Goal: Transaction & Acquisition: Book appointment/travel/reservation

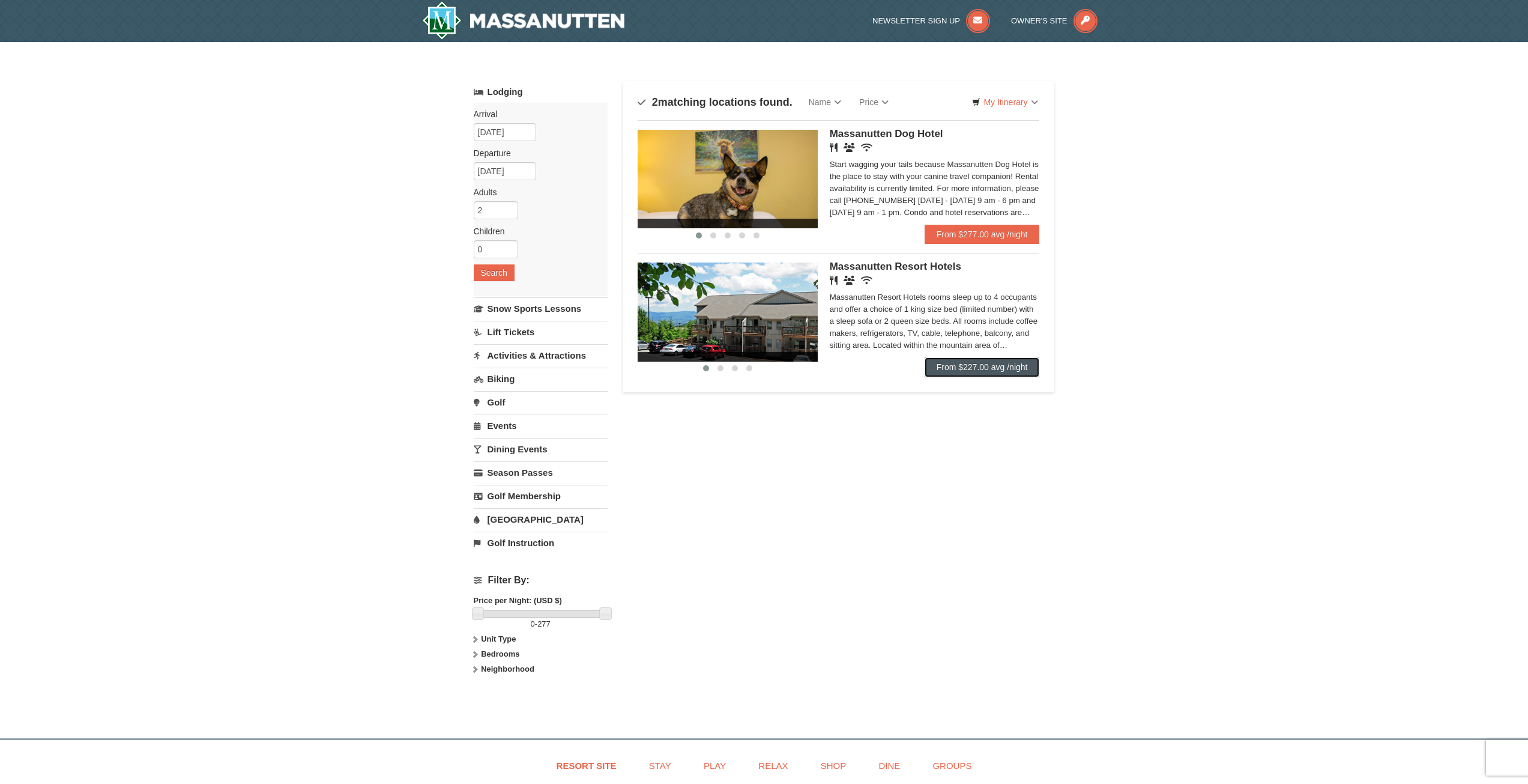
click at [997, 366] on link "From $227.00 avg /night" at bounding box center [982, 368] width 115 height 20
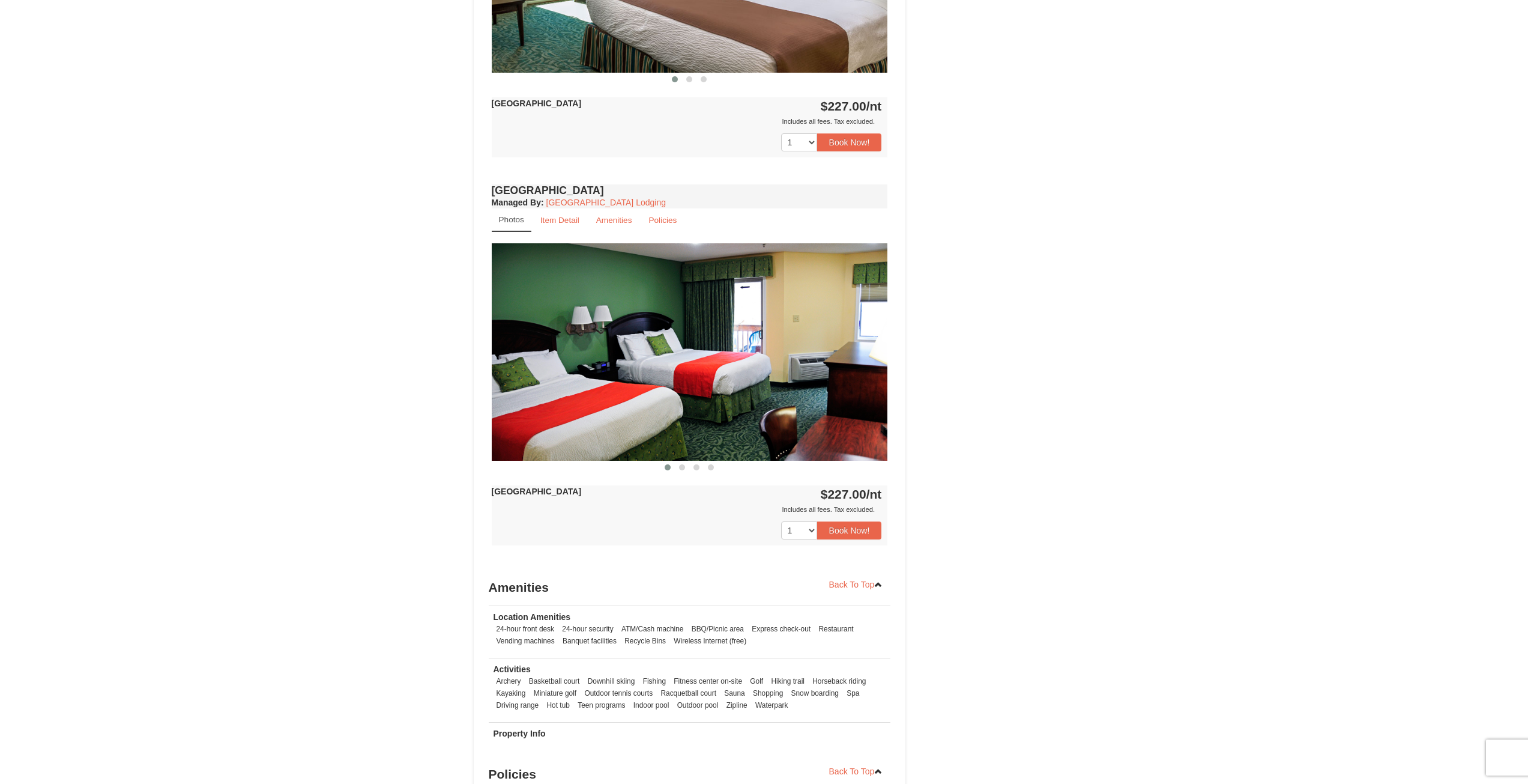
scroll to position [720, 0]
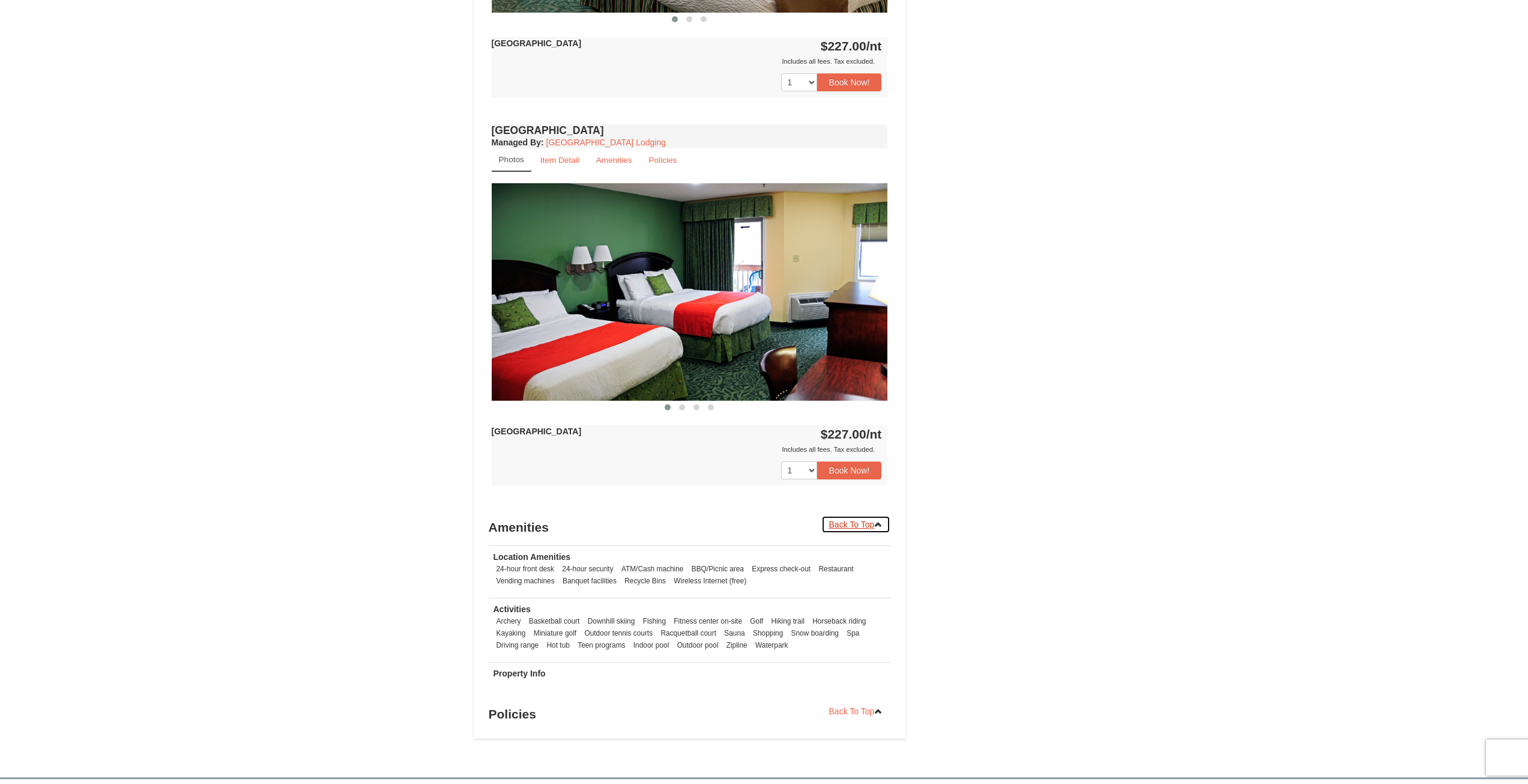
click at [875, 519] on link "Back To Top" at bounding box center [855, 524] width 69 height 18
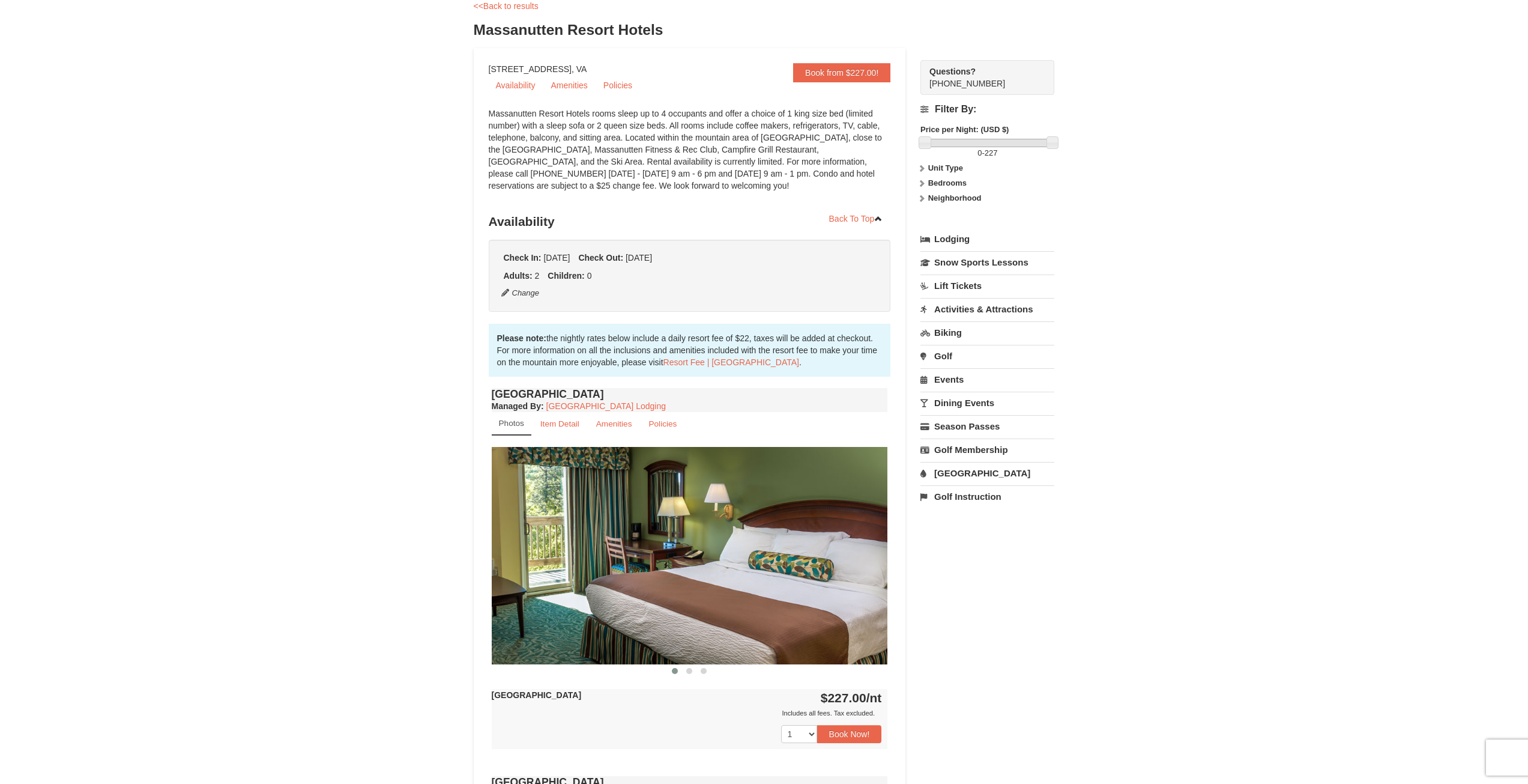
scroll to position [0, 0]
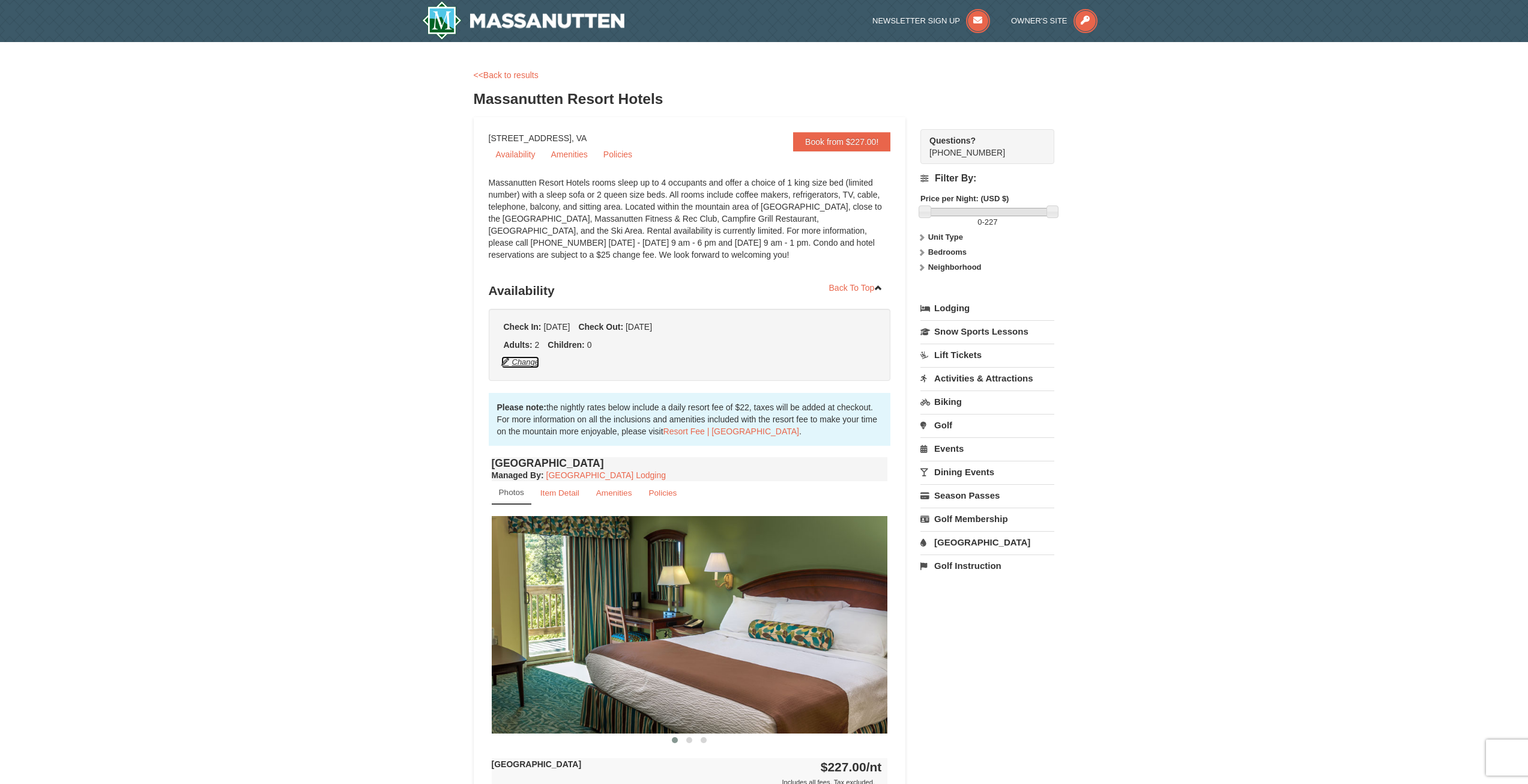
click at [528, 364] on button "Change" at bounding box center [520, 363] width 40 height 14
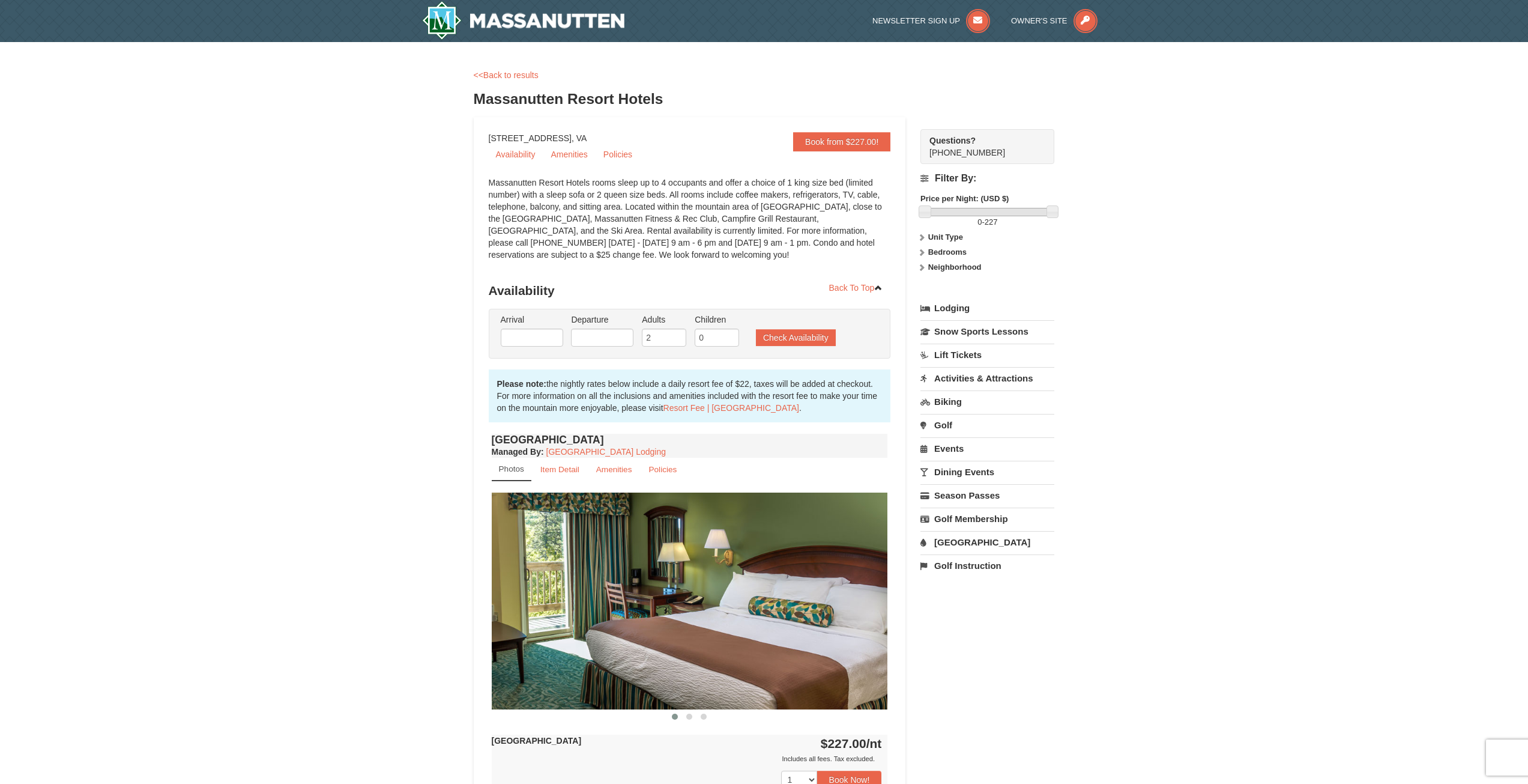
type input "[DATE]"
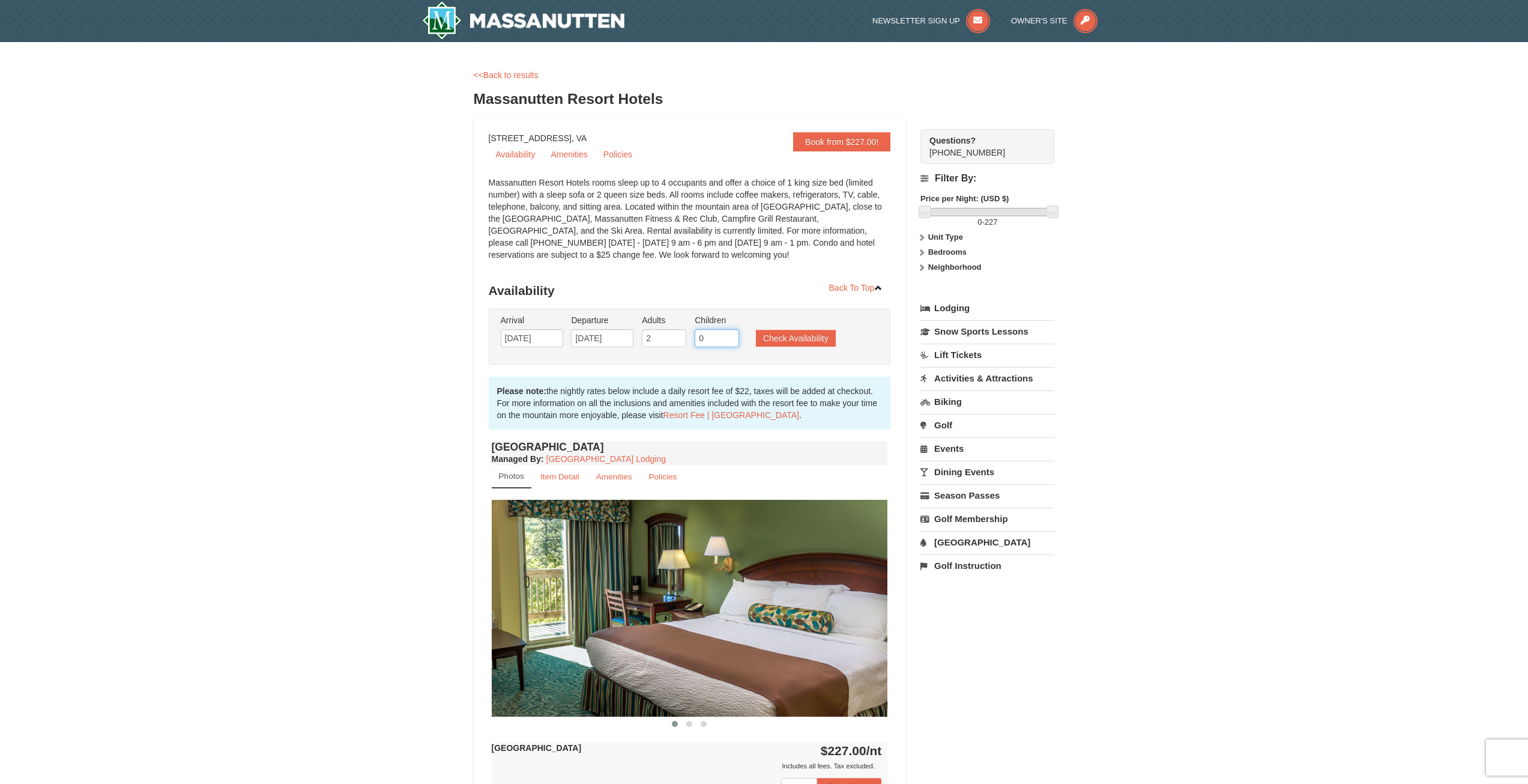
click at [716, 341] on input "0" at bounding box center [717, 338] width 44 height 18
click at [678, 333] on input "3" at bounding box center [664, 338] width 44 height 18
type input "4"
click at [678, 333] on input "4" at bounding box center [664, 338] width 44 height 18
click at [781, 335] on button "Check Availability" at bounding box center [796, 337] width 80 height 17
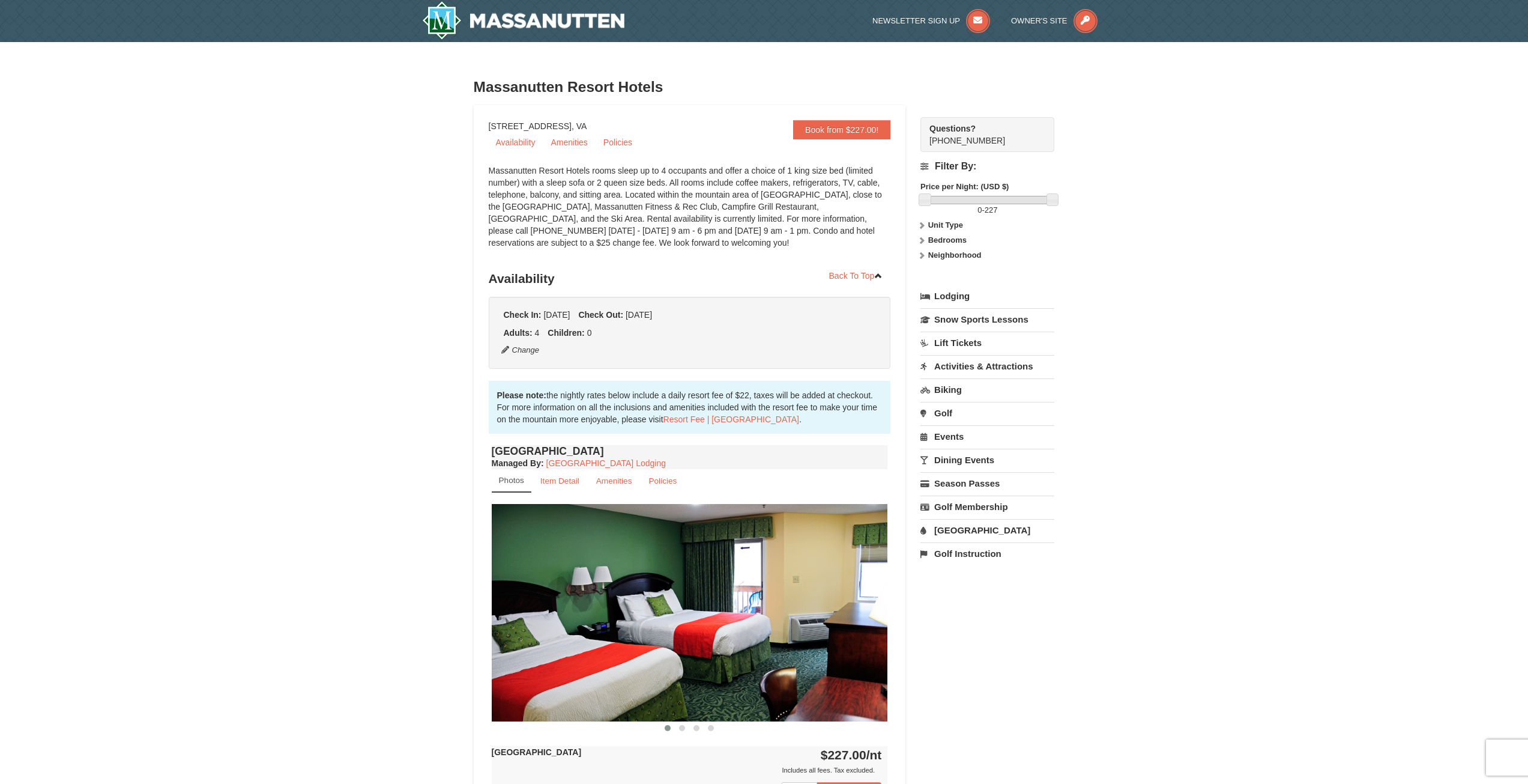
click at [923, 243] on icon at bounding box center [922, 240] width 9 height 9
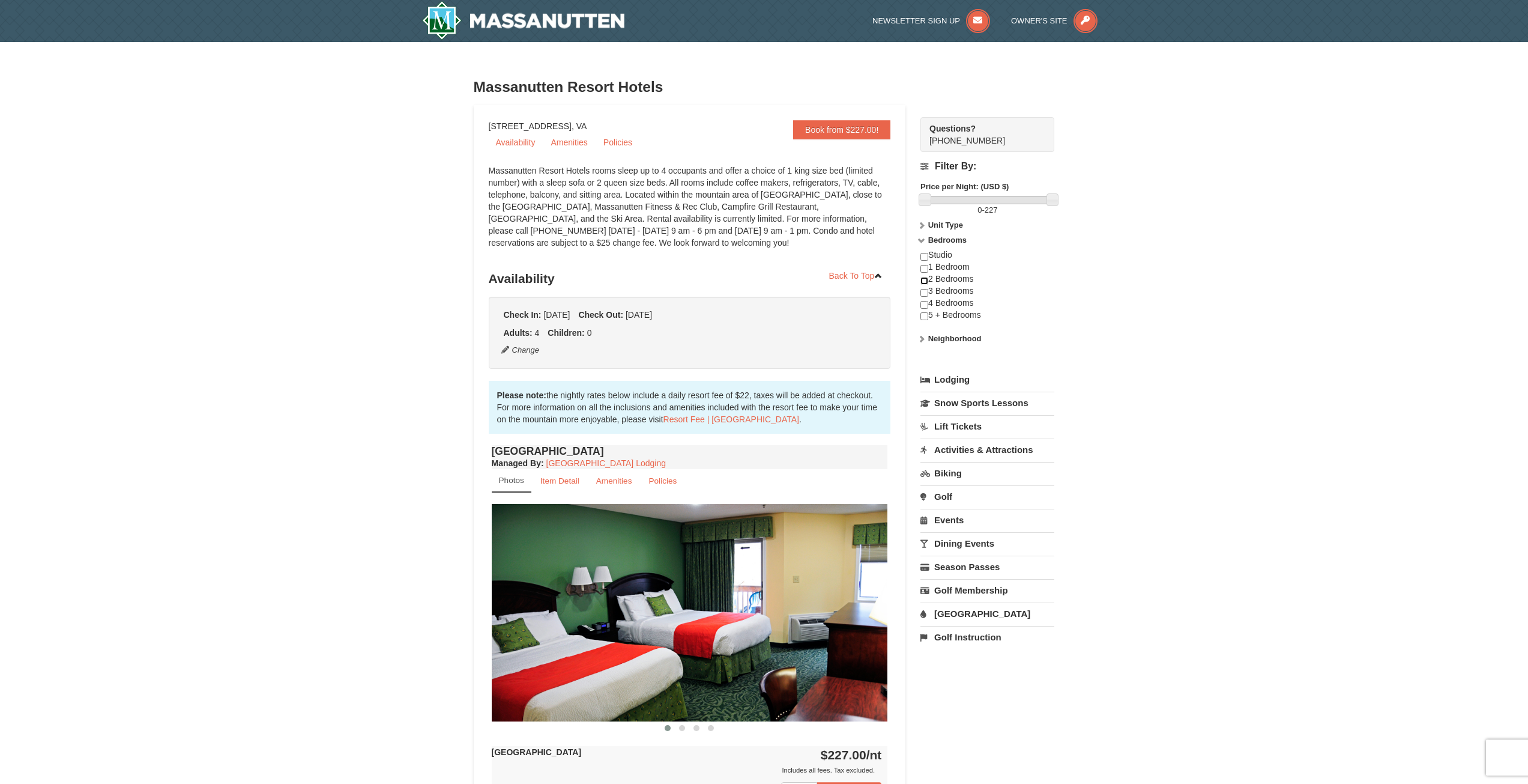
click at [927, 280] on input "checkbox" at bounding box center [925, 281] width 8 height 8
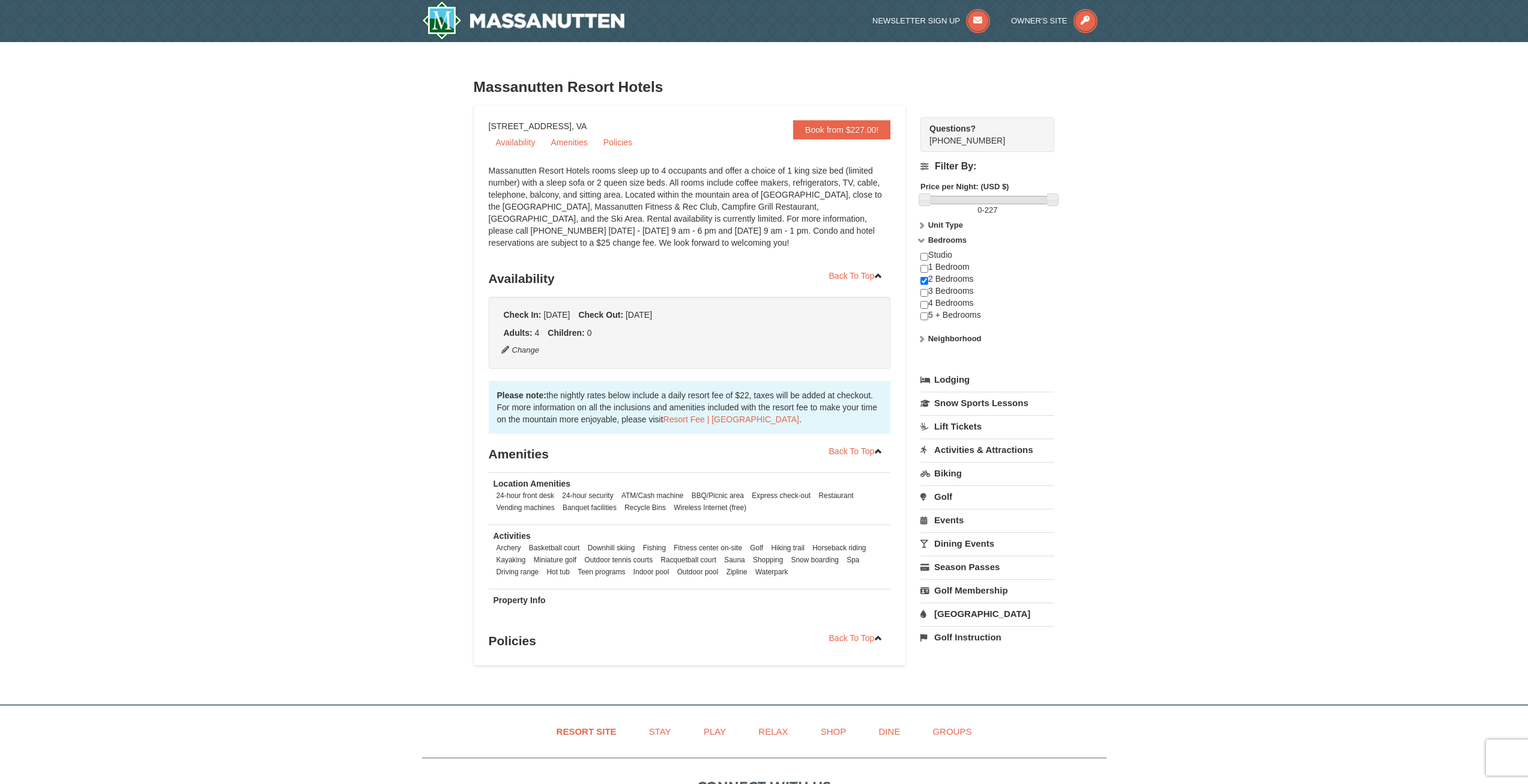
click at [923, 277] on div "Studio 1 Bedroom 2 Bedrooms 3 Bedrooms 4 Bedrooms 5 + Bedrooms" at bounding box center [987, 290] width 134 height 83
click at [927, 283] on input "checkbox" at bounding box center [925, 281] width 8 height 8
checkbox input "false"
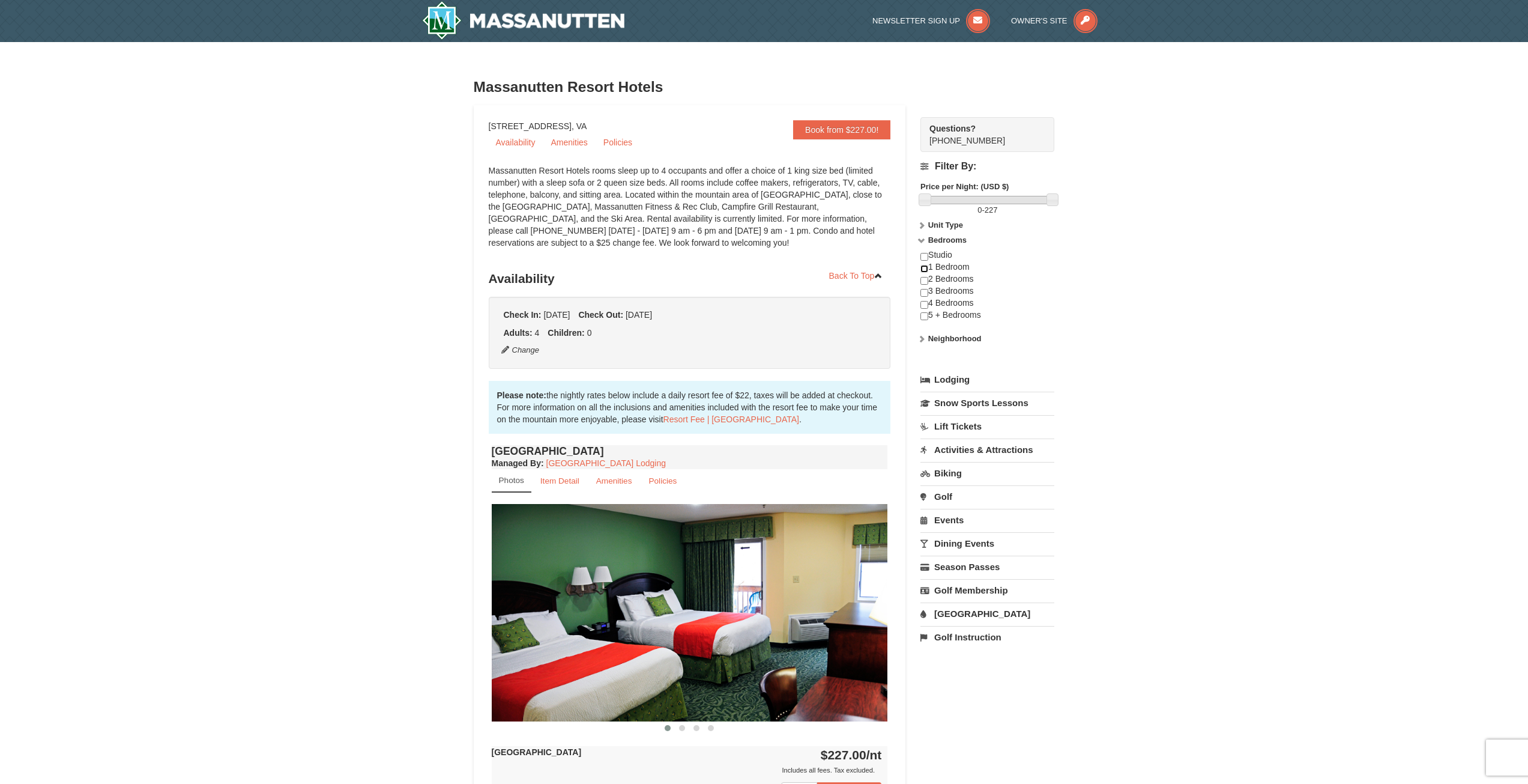
click at [927, 272] on input "checkbox" at bounding box center [925, 269] width 8 height 8
checkbox input "false"
drag, startPoint x: 926, startPoint y: 200, endPoint x: 864, endPoint y: 190, distance: 62.8
click at [864, 190] on div "Book from $227.00! 1822 Resort Drive, Massanutten, VA Availability Amenities Po…" at bounding box center [764, 583] width 582 height 954
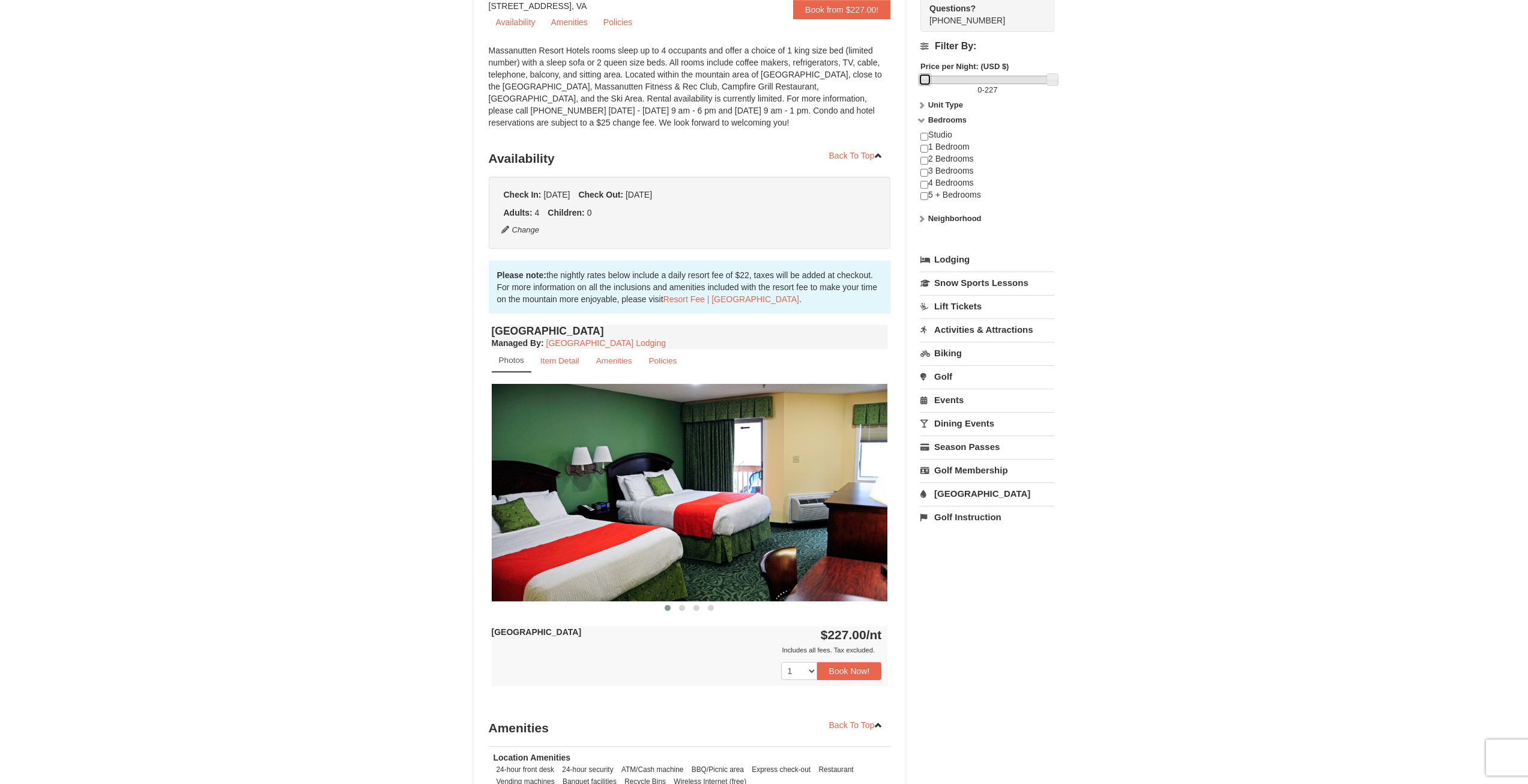
scroll to position [240, 0]
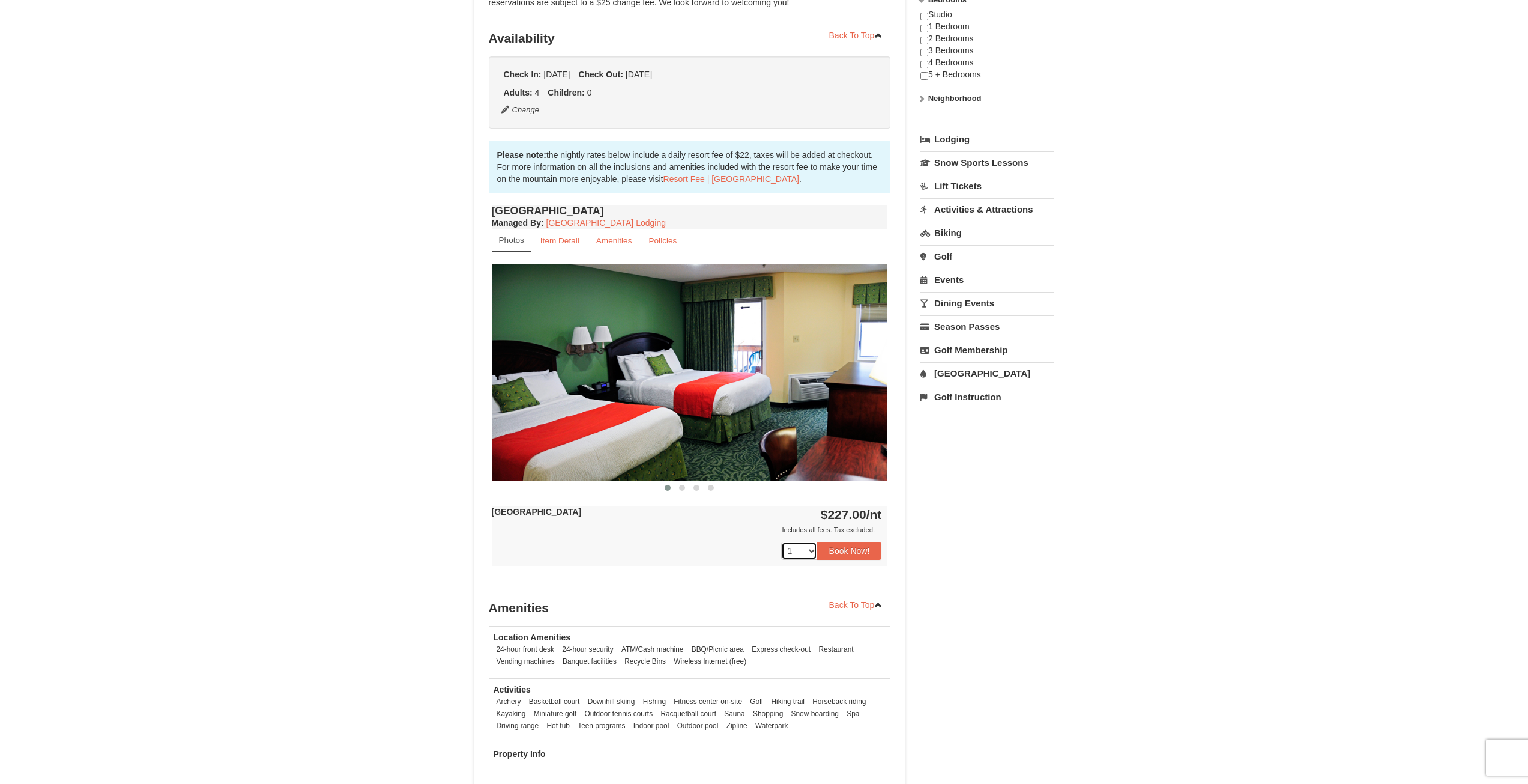
click at [789, 553] on select "1 2 3 4 5 6 7 8 9 10 11 12 13 14 15 16 17 18" at bounding box center [799, 550] width 36 height 18
click at [781, 542] on select "1 2 3 4 5 6 7 8 9 10 11 12 13 14 15 16 17 18" at bounding box center [799, 550] width 36 height 18
click at [787, 544] on select "1 2 3 4 5 6 7 8 9 10 11 12 13 14 15 16 17 18" at bounding box center [799, 550] width 36 height 18
select select "1"
click at [781, 542] on select "1 2 3 4 5 6 7 8 9 10 11 12 13 14 15 16 17 18" at bounding box center [799, 550] width 36 height 18
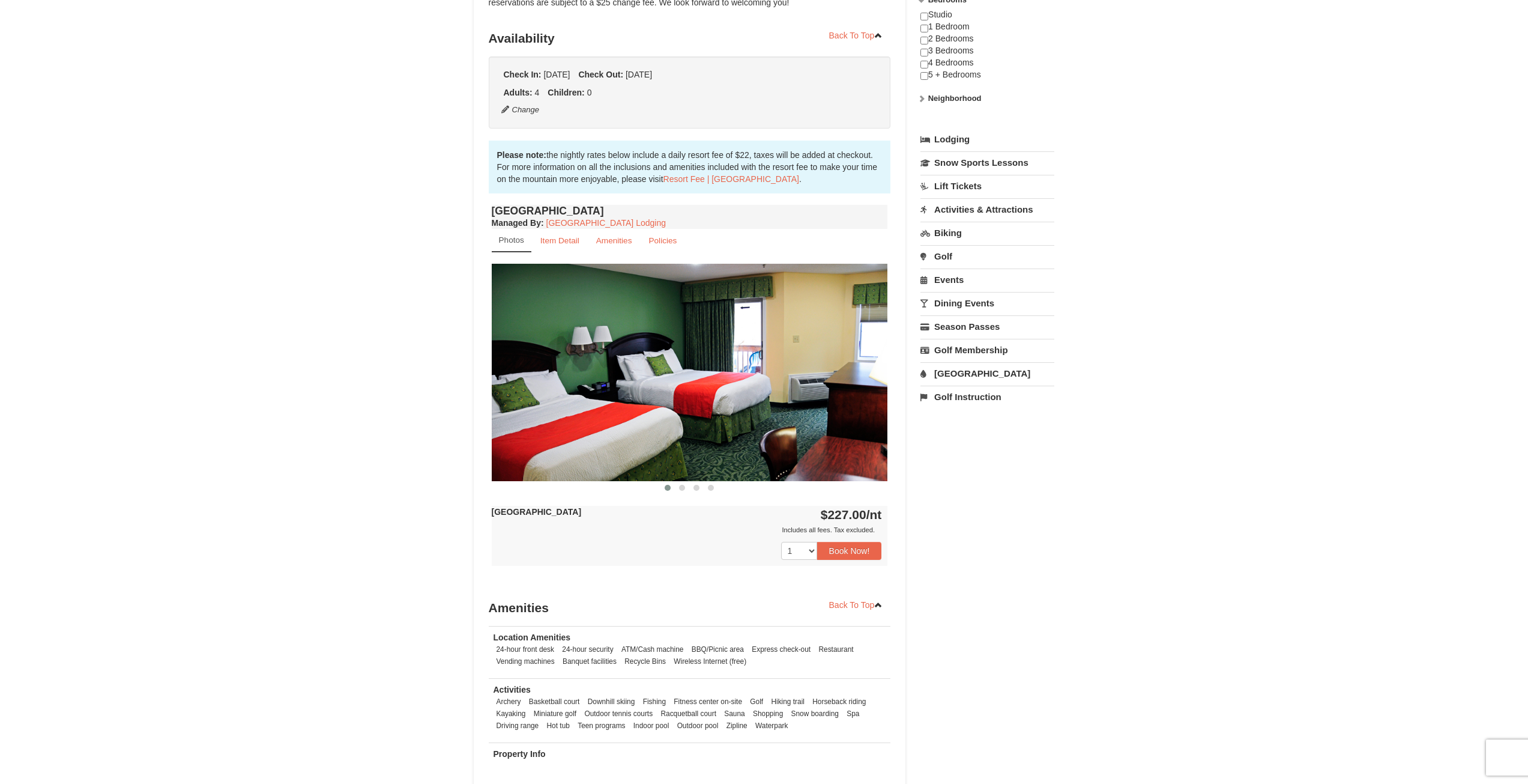
click at [729, 398] on img at bounding box center [689, 372] width 396 height 217
click at [734, 411] on img at bounding box center [689, 372] width 396 height 217
click at [800, 424] on img at bounding box center [689, 372] width 396 height 217
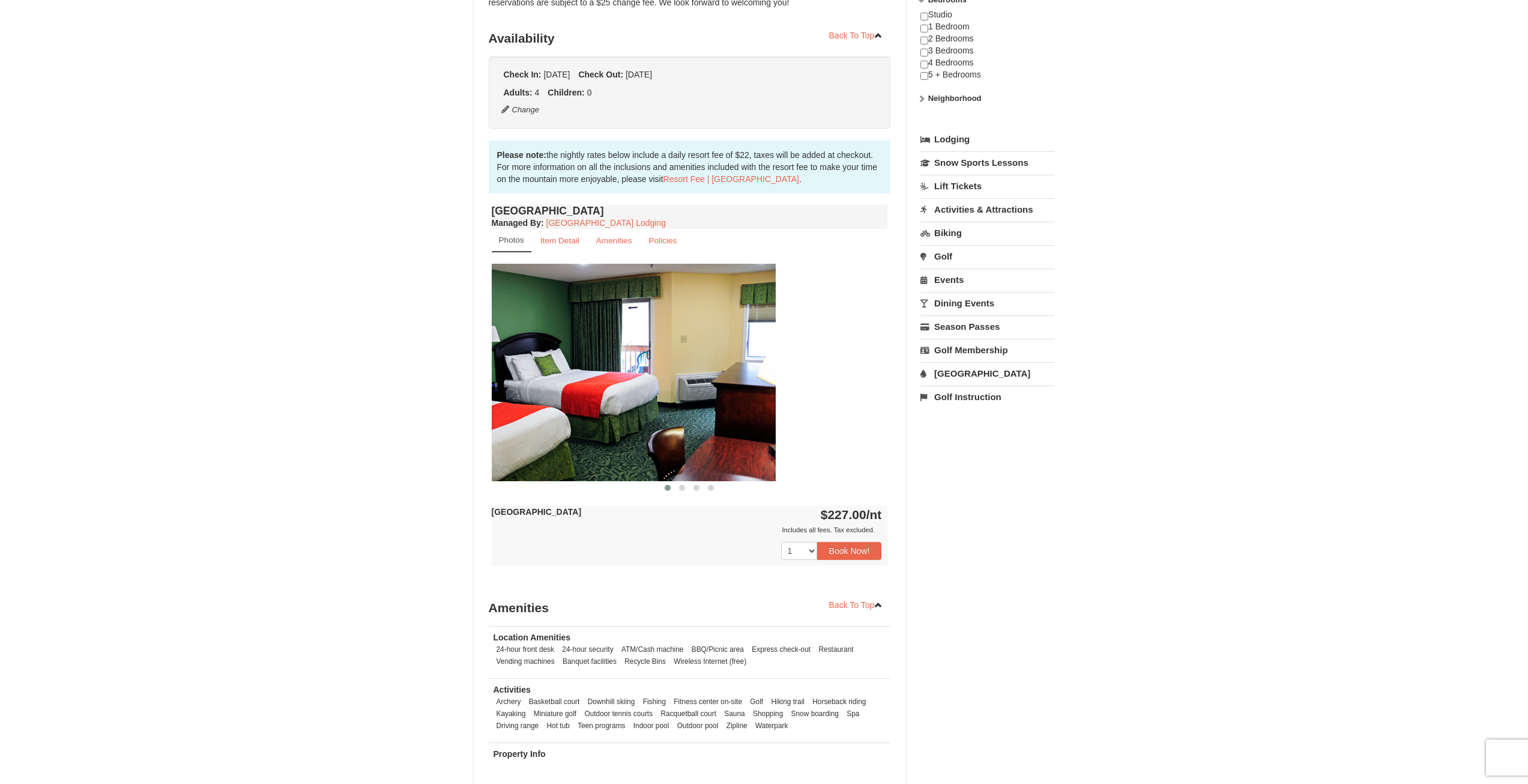
drag, startPoint x: 800, startPoint y: 424, endPoint x: 550, endPoint y: 416, distance: 250.1
click at [550, 416] on img at bounding box center [577, 372] width 396 height 217
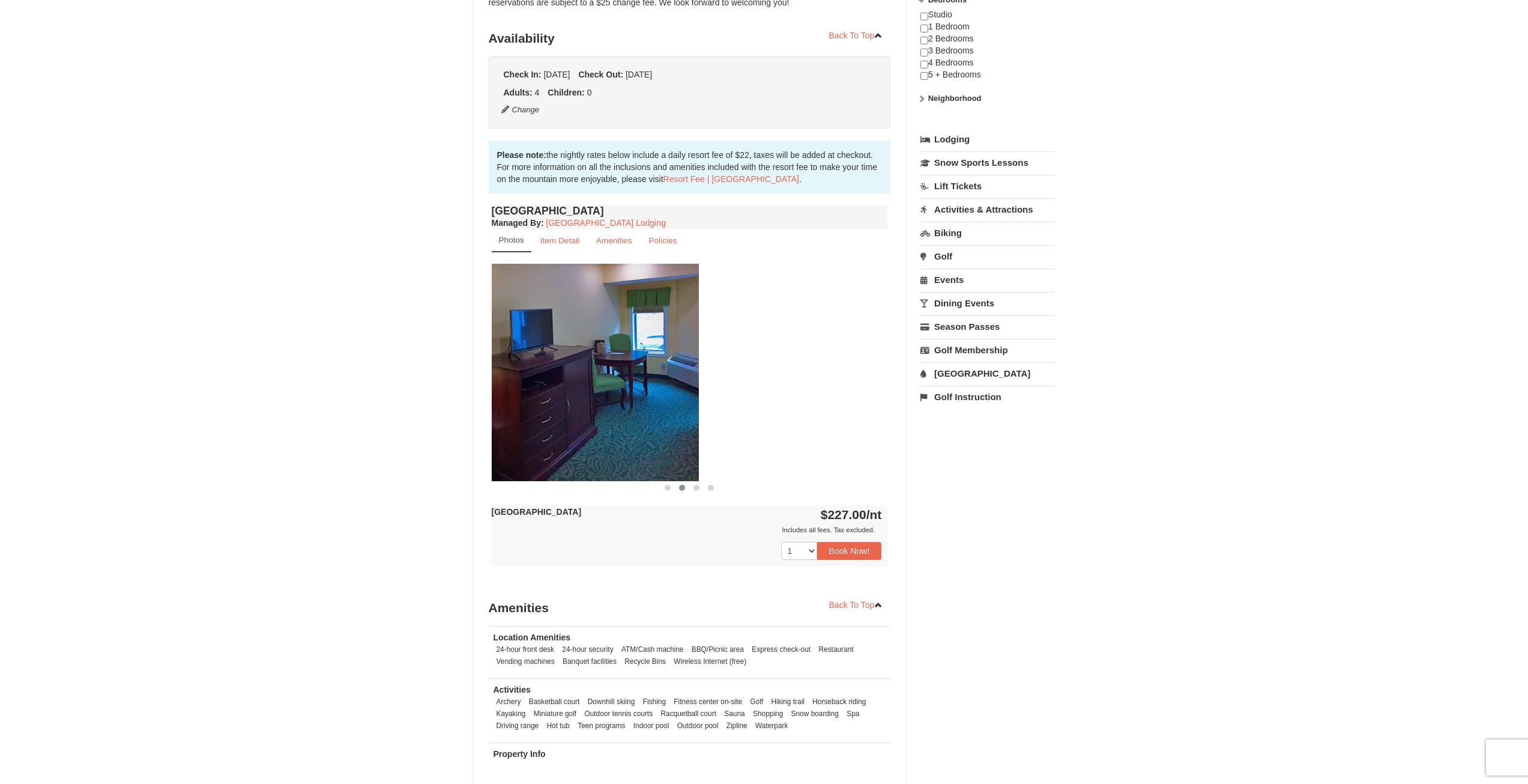
drag, startPoint x: 784, startPoint y: 393, endPoint x: 583, endPoint y: 406, distance: 201.4
click at [583, 406] on img at bounding box center [501, 372] width 396 height 217
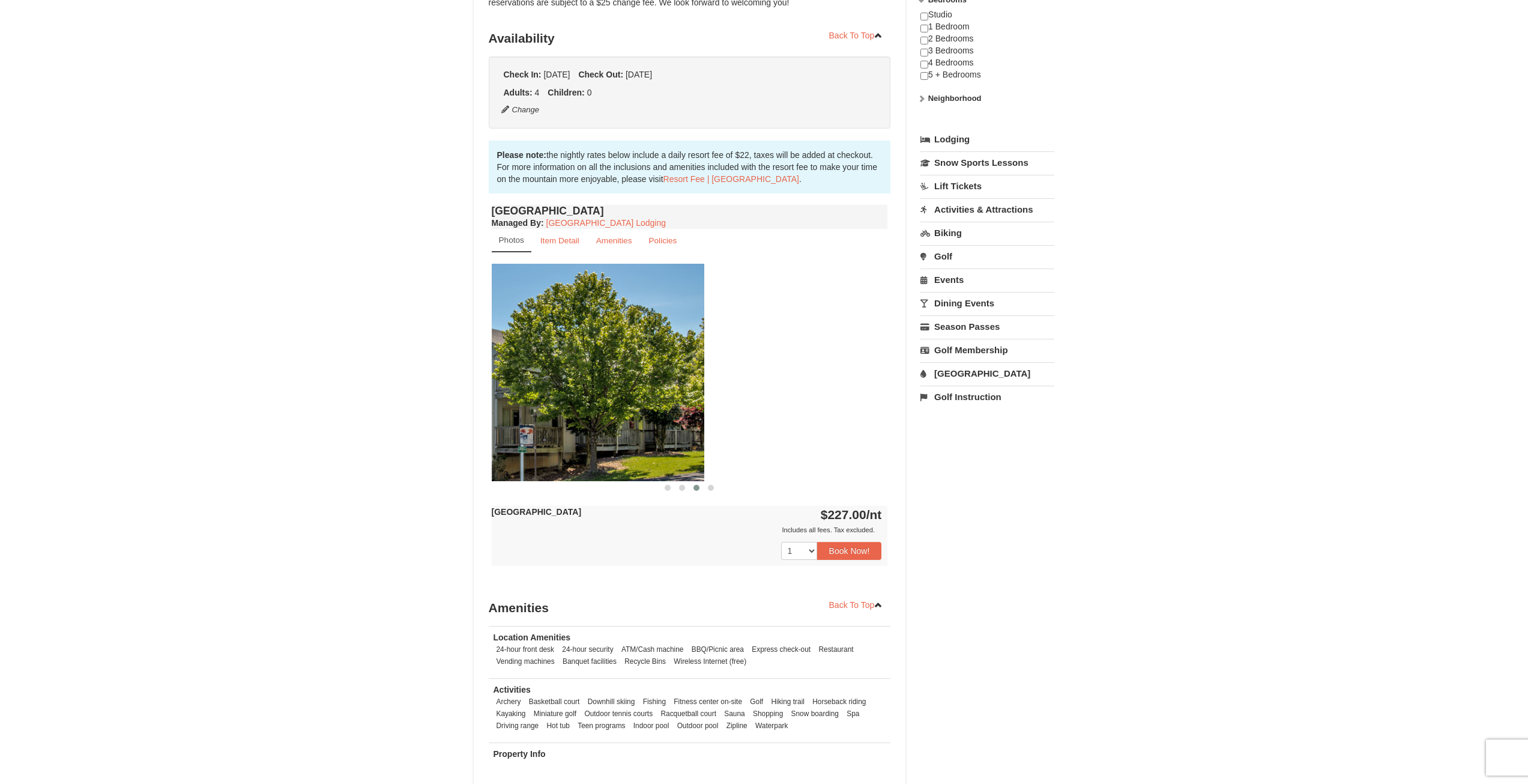
drag, startPoint x: 781, startPoint y: 385, endPoint x: 597, endPoint y: 371, distance: 184.5
click at [597, 371] on img at bounding box center [505, 372] width 396 height 217
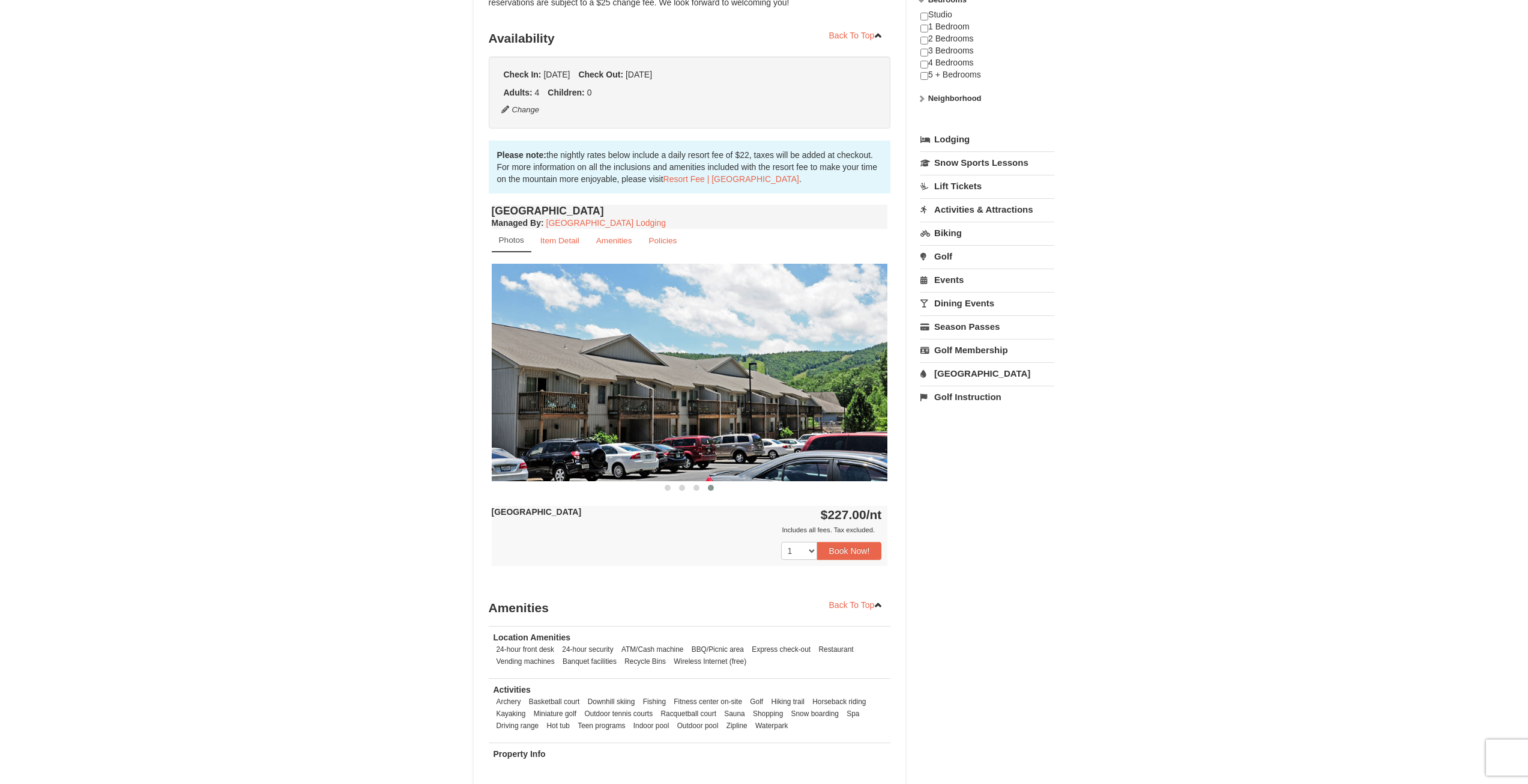
drag, startPoint x: 780, startPoint y: 377, endPoint x: 579, endPoint y: 369, distance: 201.2
click at [579, 369] on img at bounding box center [689, 372] width 396 height 217
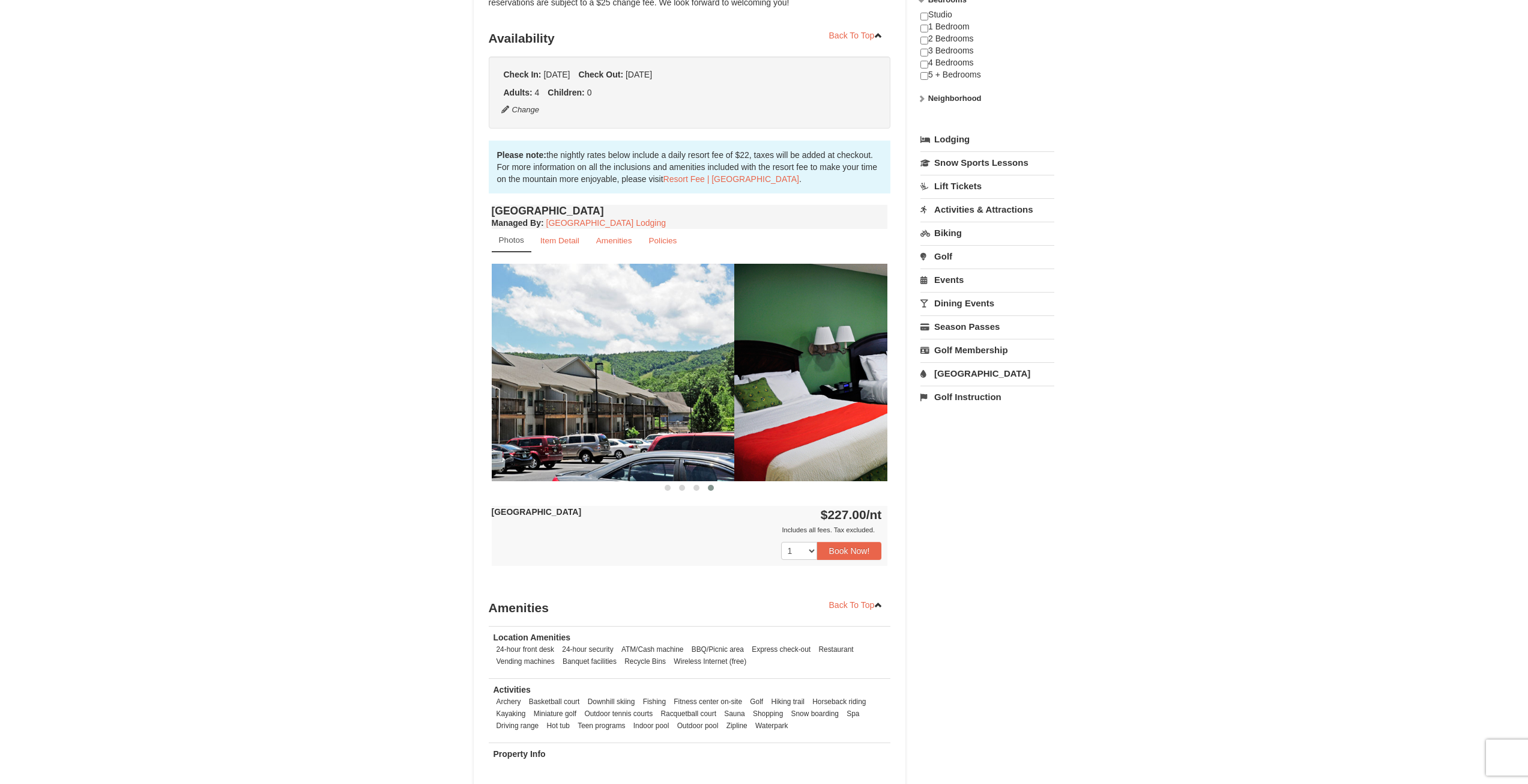
drag, startPoint x: 751, startPoint y: 379, endPoint x: 595, endPoint y: 370, distance: 156.3
click at [595, 370] on img at bounding box center [536, 372] width 396 height 217
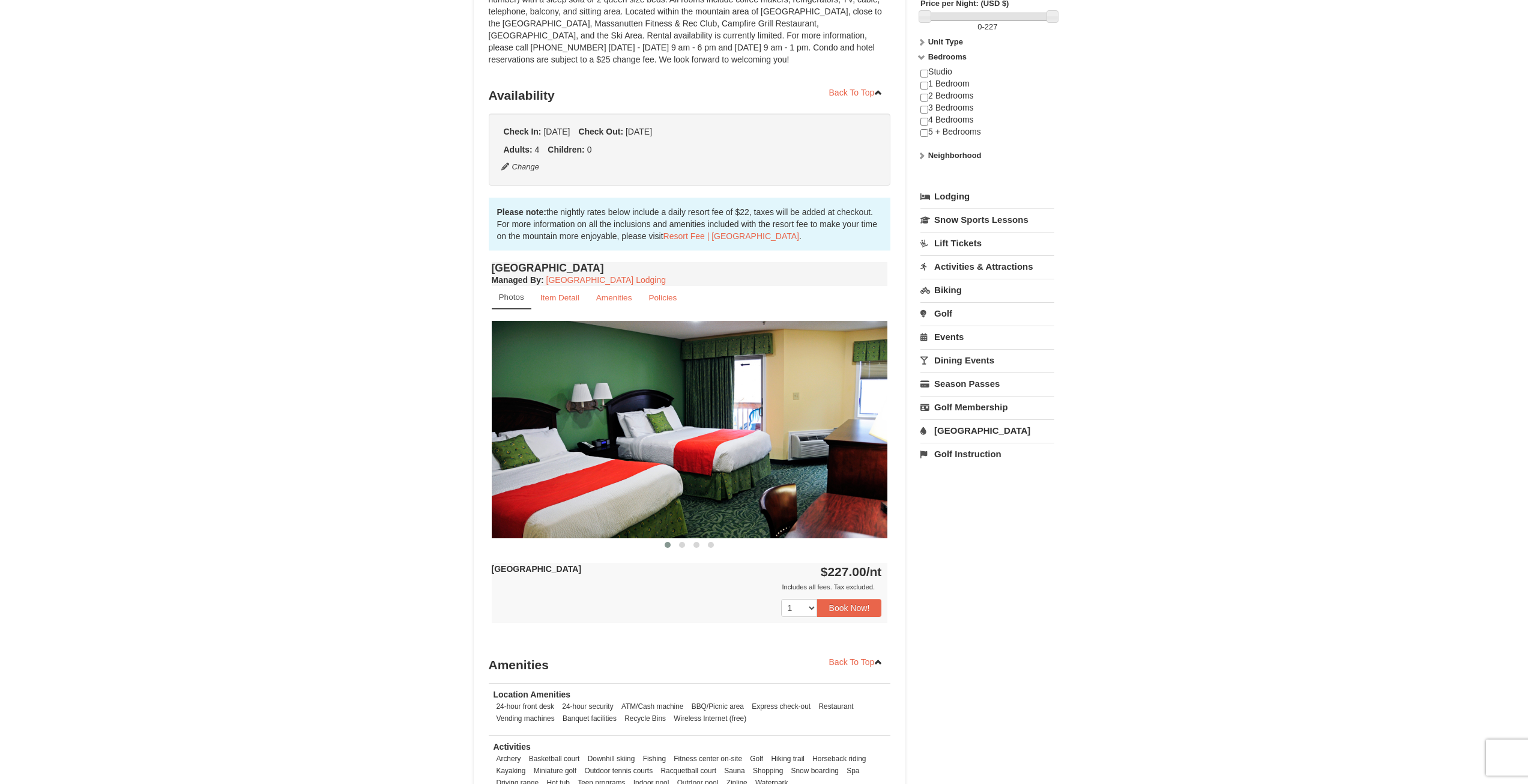
scroll to position [0, 0]
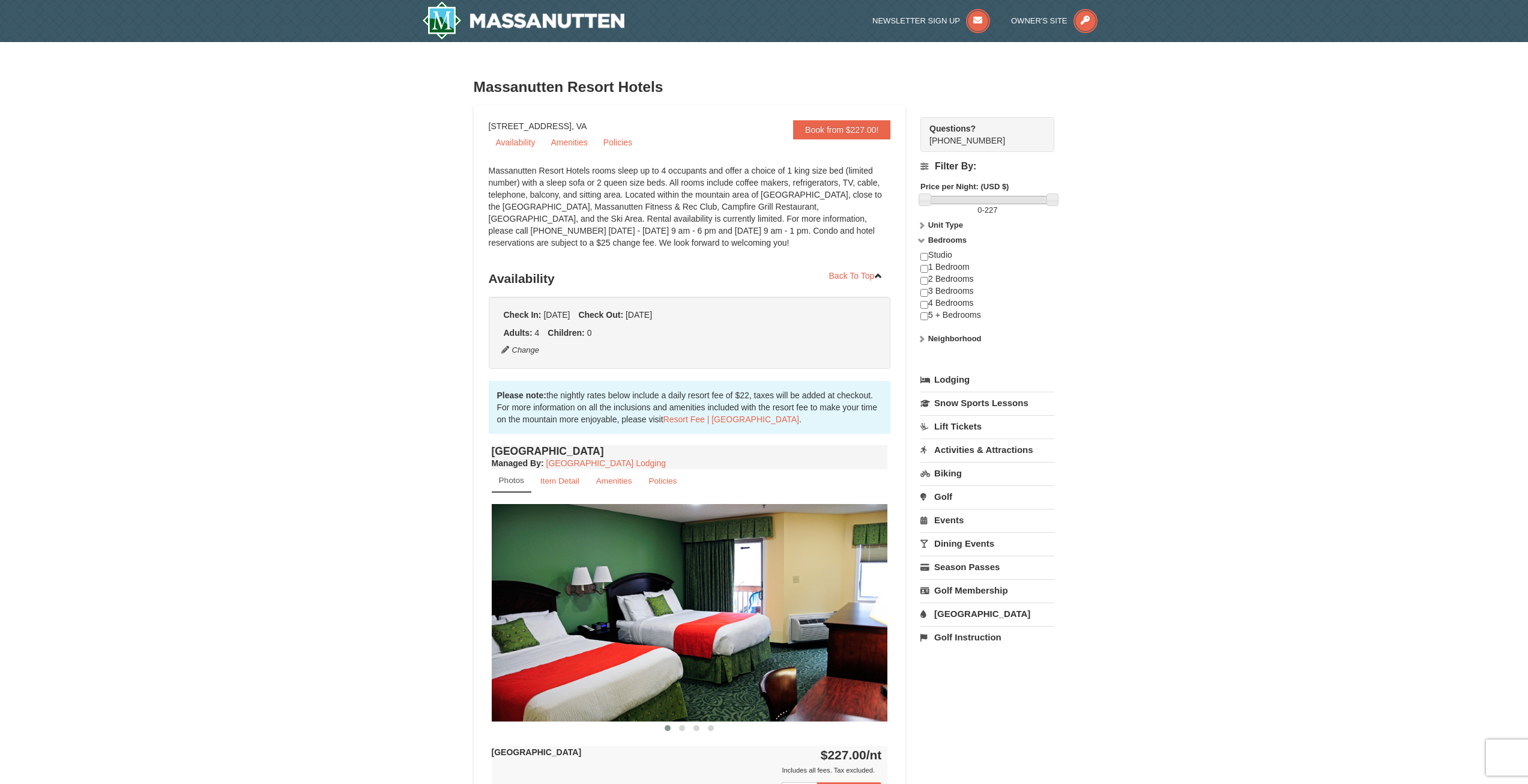
drag, startPoint x: 558, startPoint y: 127, endPoint x: 627, endPoint y: 125, distance: 69.0
click at [627, 125] on div "Book from $227.00! 1822 Resort Drive, Massanutten, VA Availability Amenities Po…" at bounding box center [690, 583] width 432 height 954
click at [1121, 189] on div "× Massanutten Resort Hotels Book from $227.00! 1822 Resort Drive, Massanutten, …" at bounding box center [764, 564] width 1528 height 1044
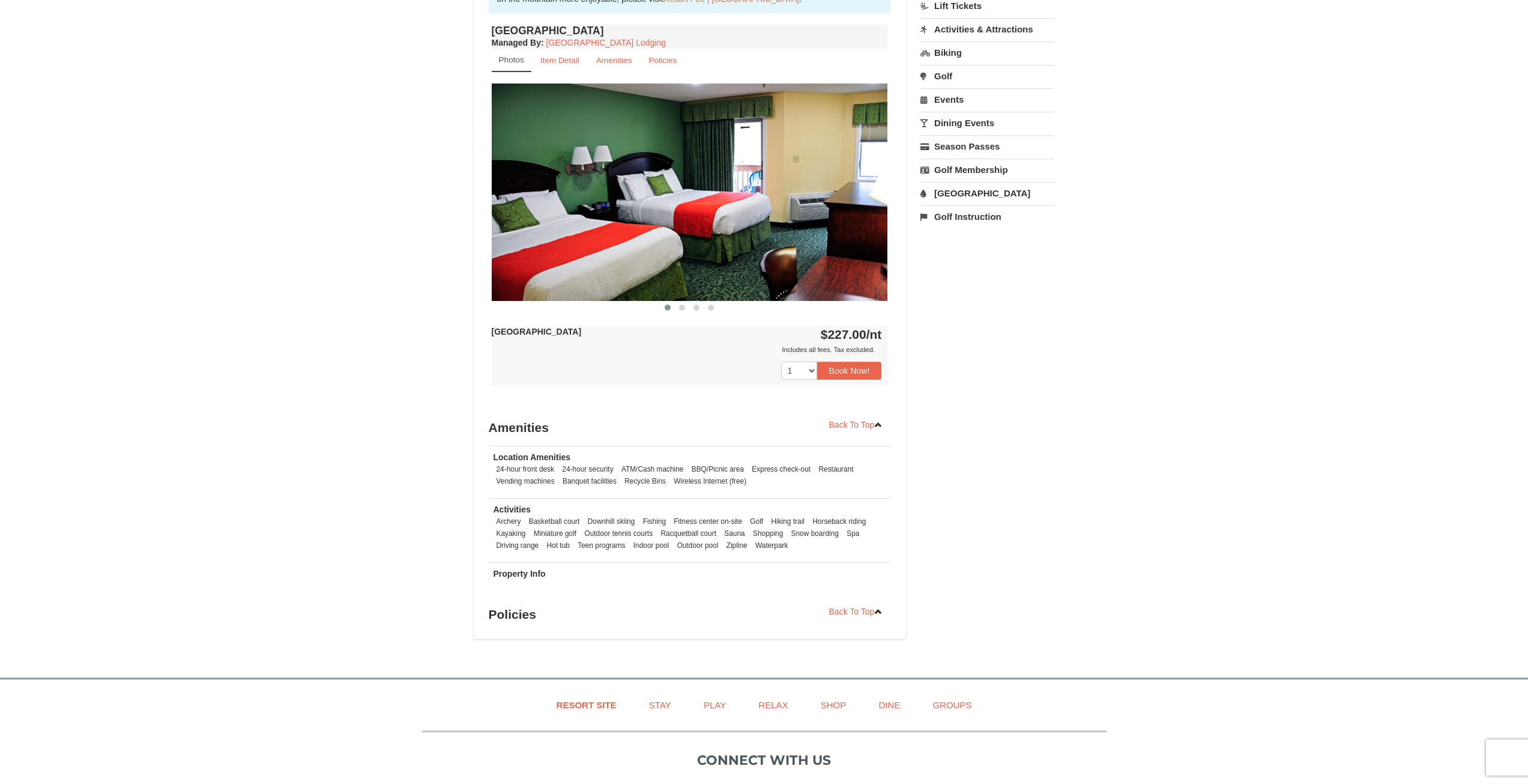
scroll to position [361, 0]
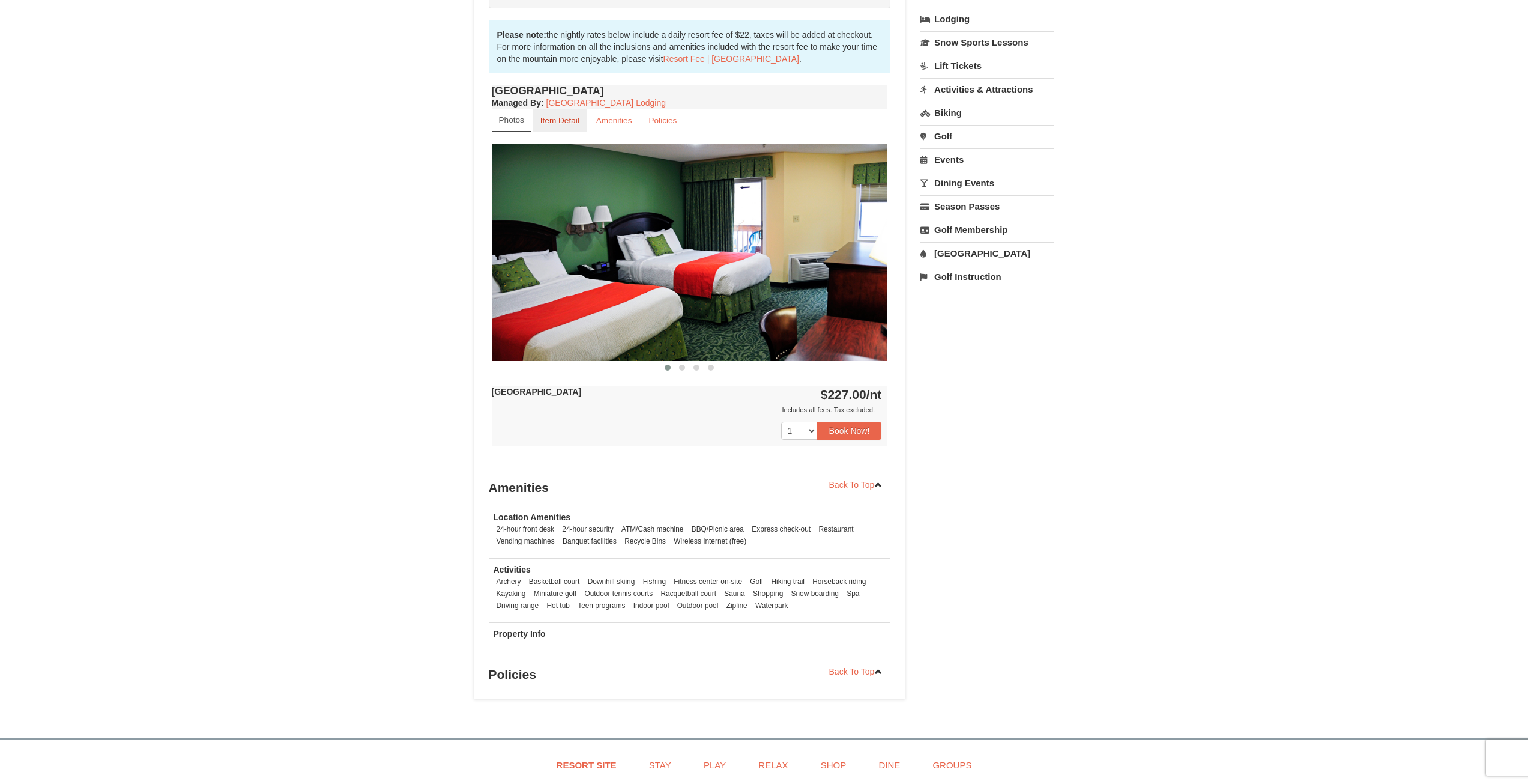
click at [567, 124] on small "Item Detail" at bounding box center [560, 120] width 39 height 9
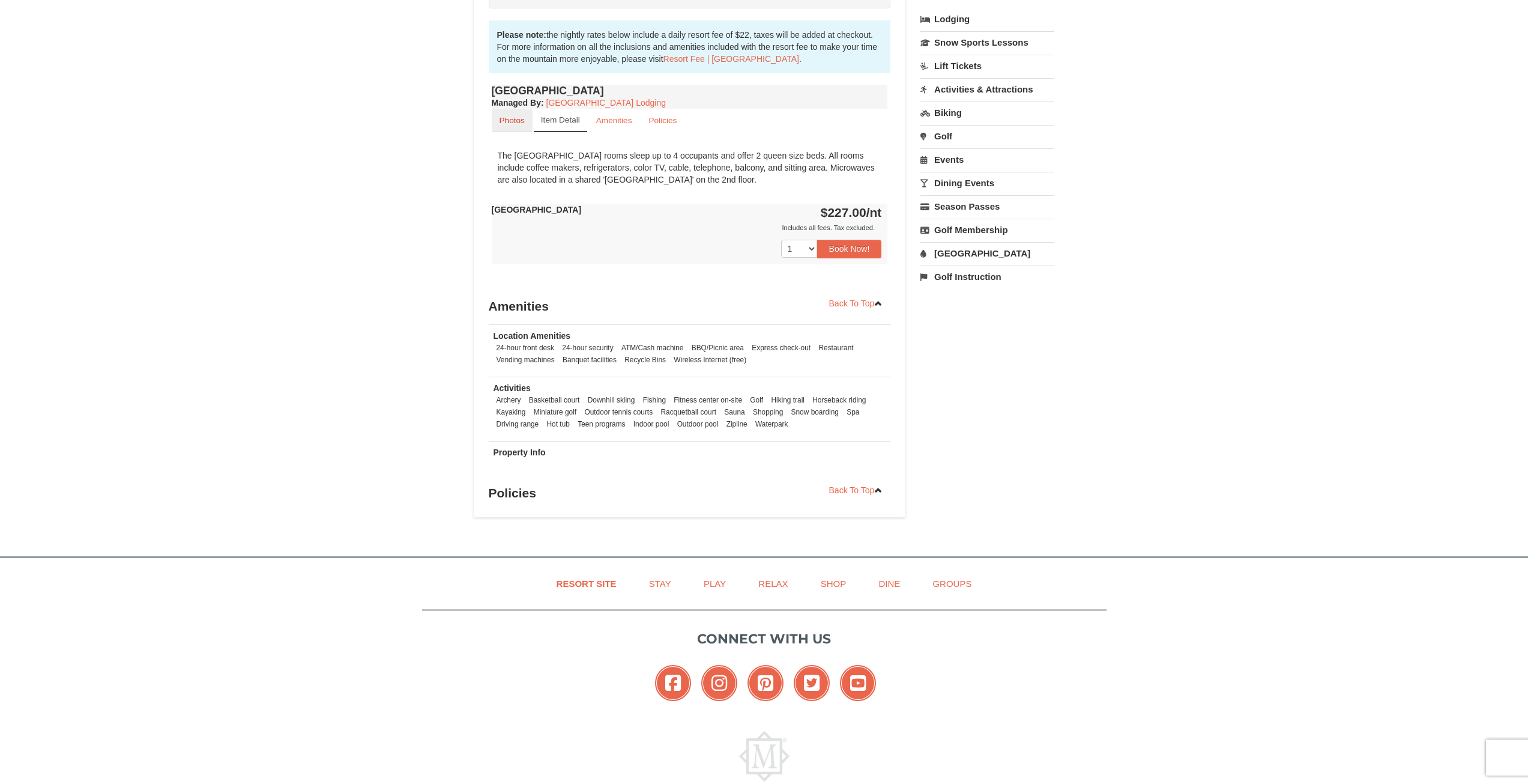
click at [507, 117] on small "Photos" at bounding box center [512, 120] width 25 height 9
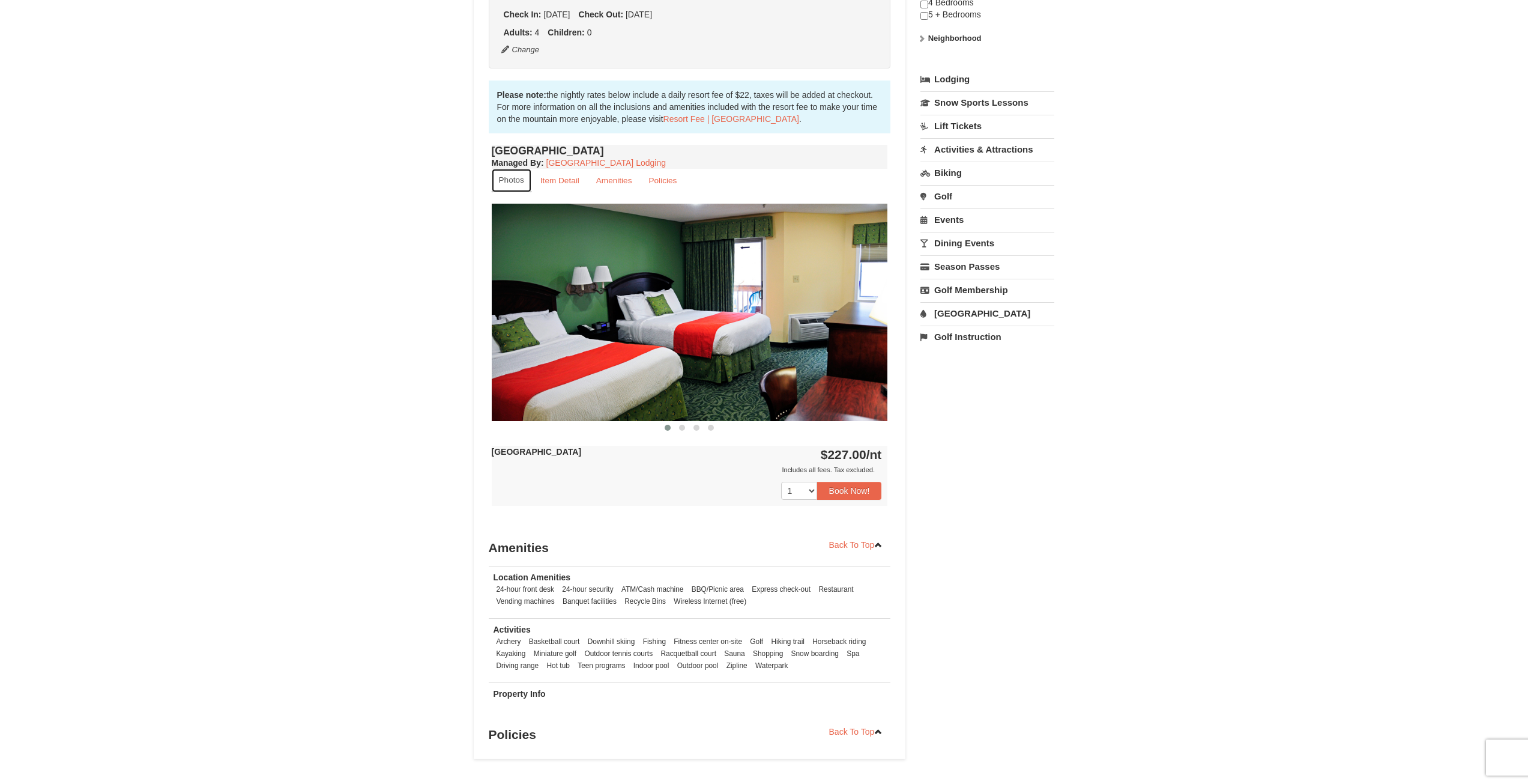
scroll to position [60, 0]
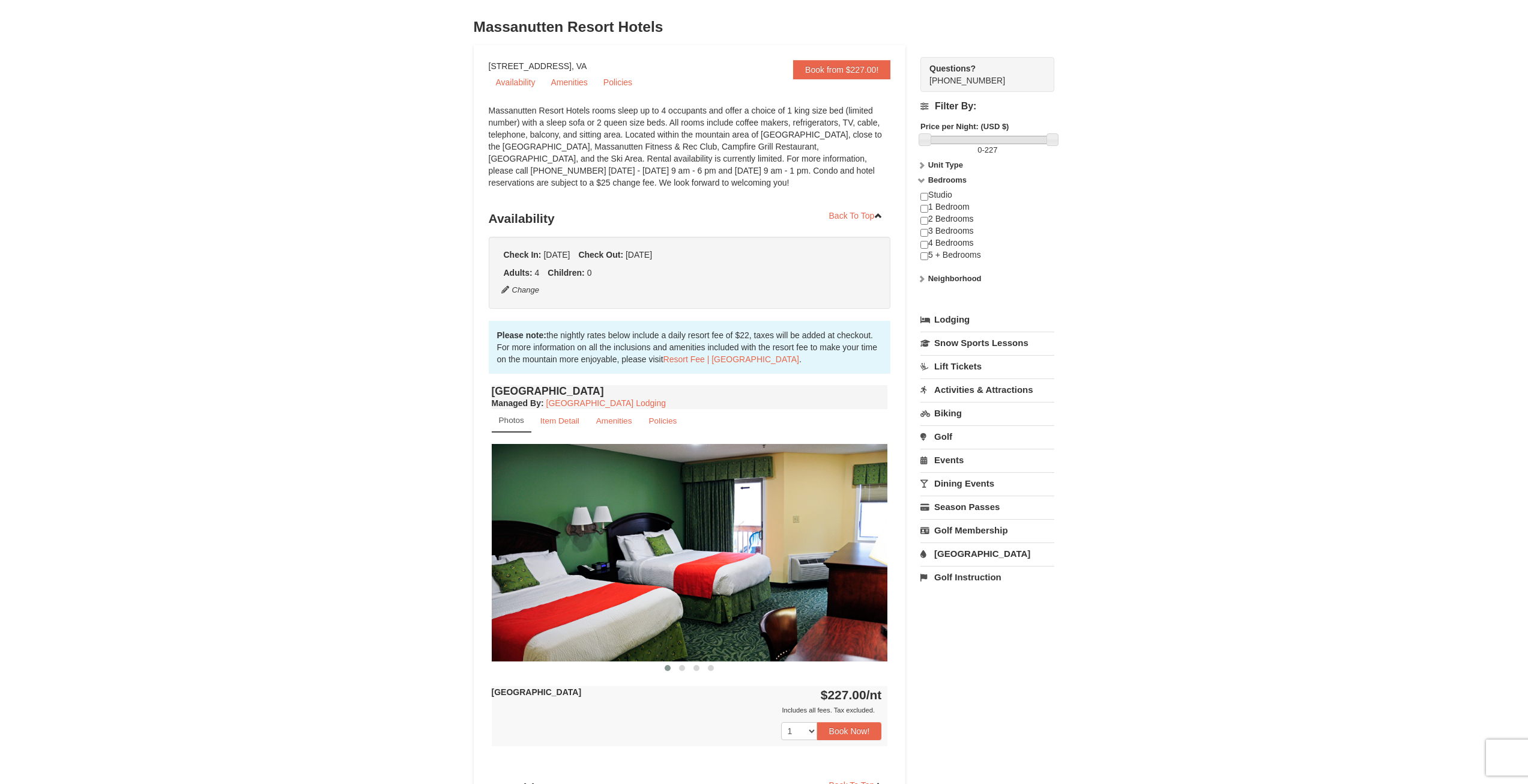
drag, startPoint x: 491, startPoint y: 64, endPoint x: 645, endPoint y: 69, distance: 154.1
click at [645, 69] on div "Book from $227.00! 1822 Resort Drive, Massanutten, VA Availability Amenities Po…" at bounding box center [690, 522] width 432 height 954
copy div "1822 Resort Drive, Massanutten, VA"
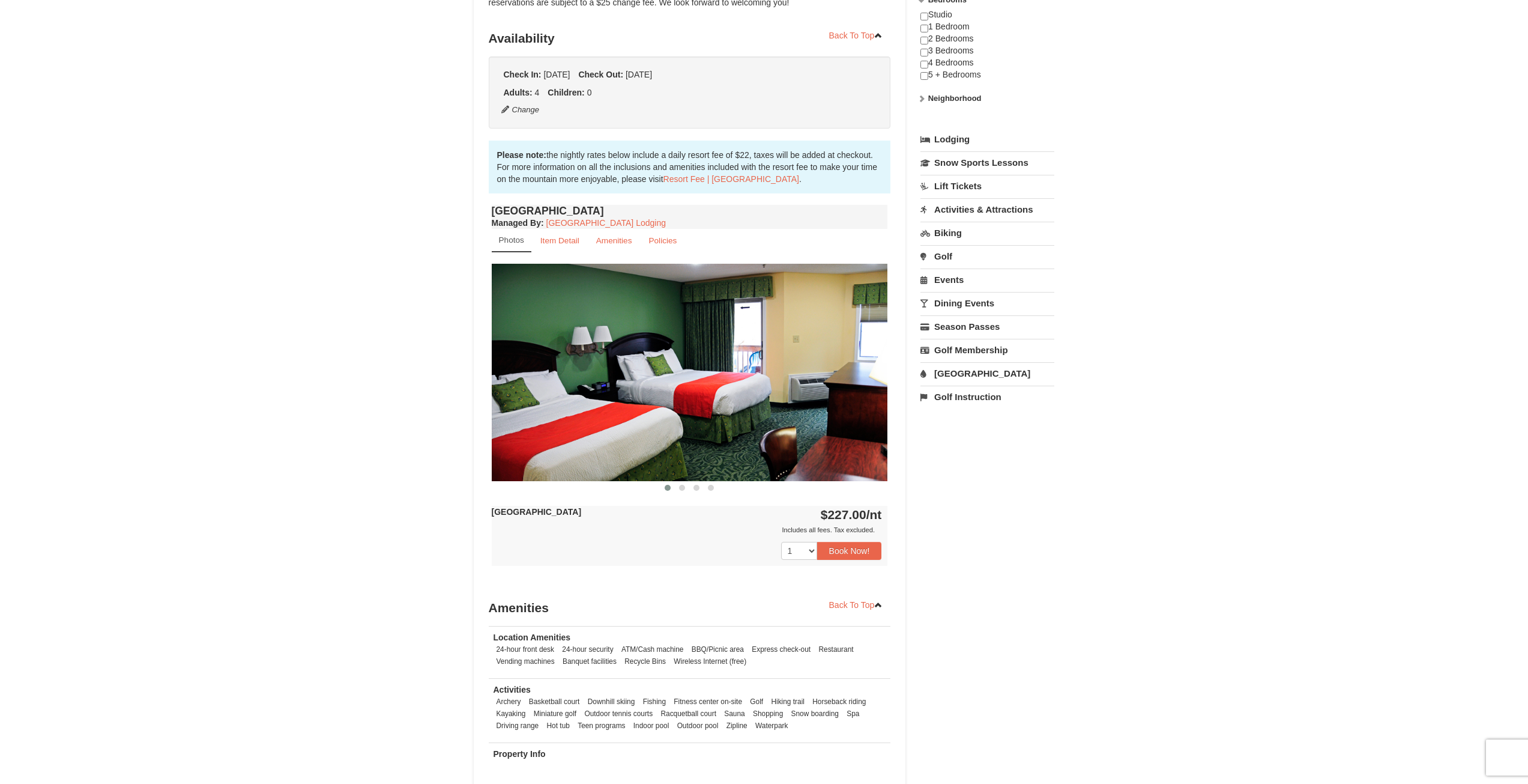
scroll to position [300, 0]
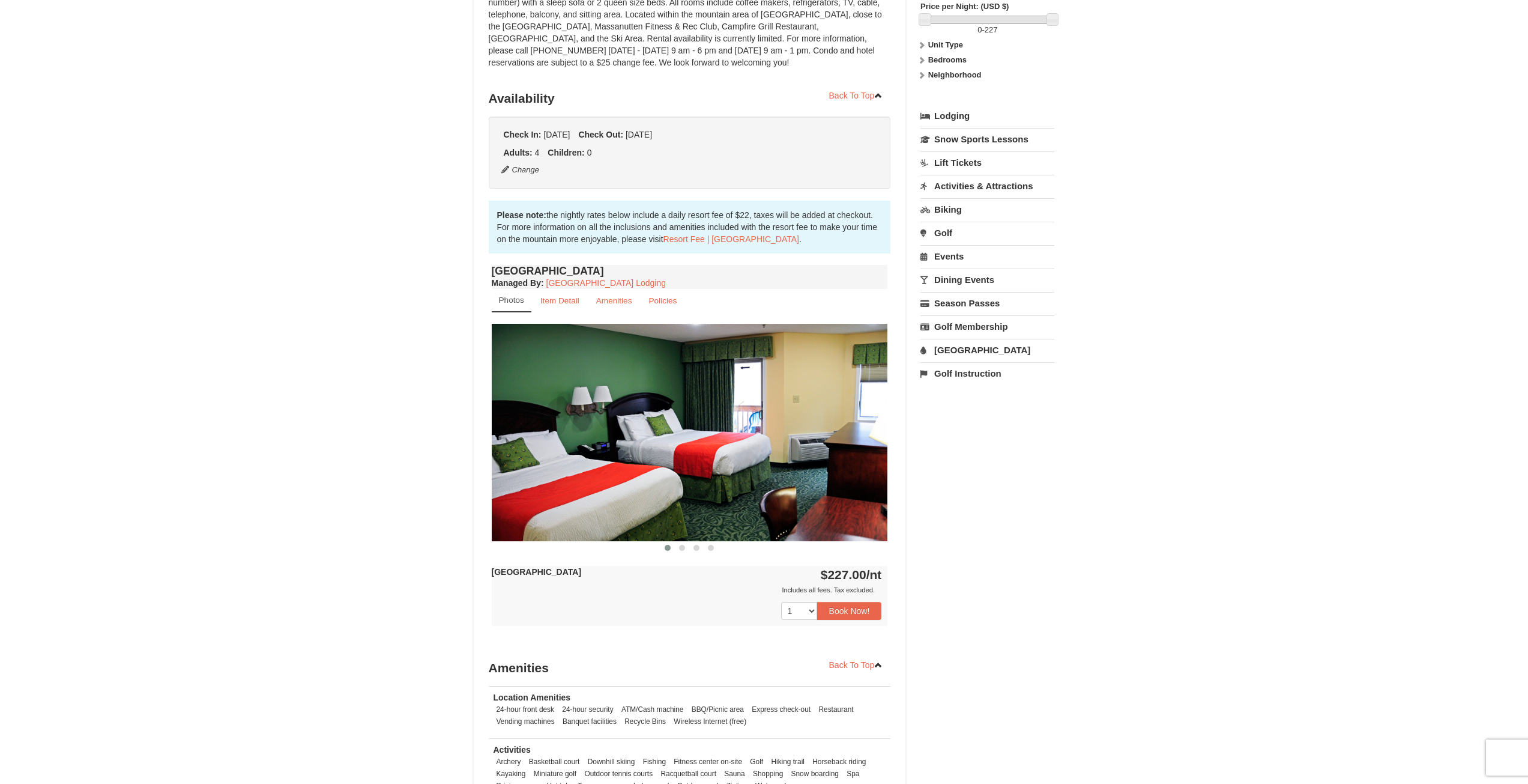
scroll to position [120, 0]
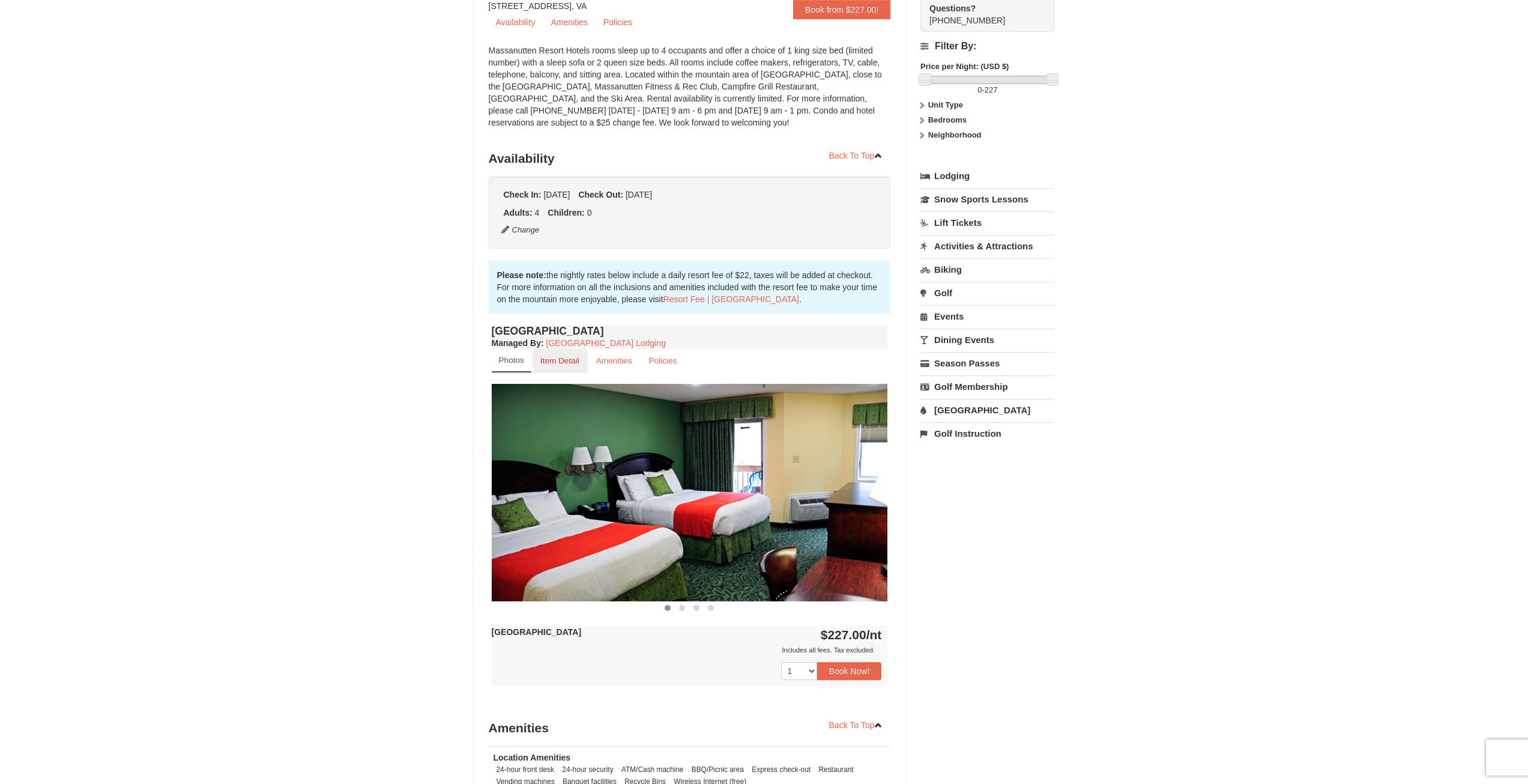
click at [570, 354] on link "Item Detail" at bounding box center [560, 361] width 55 height 23
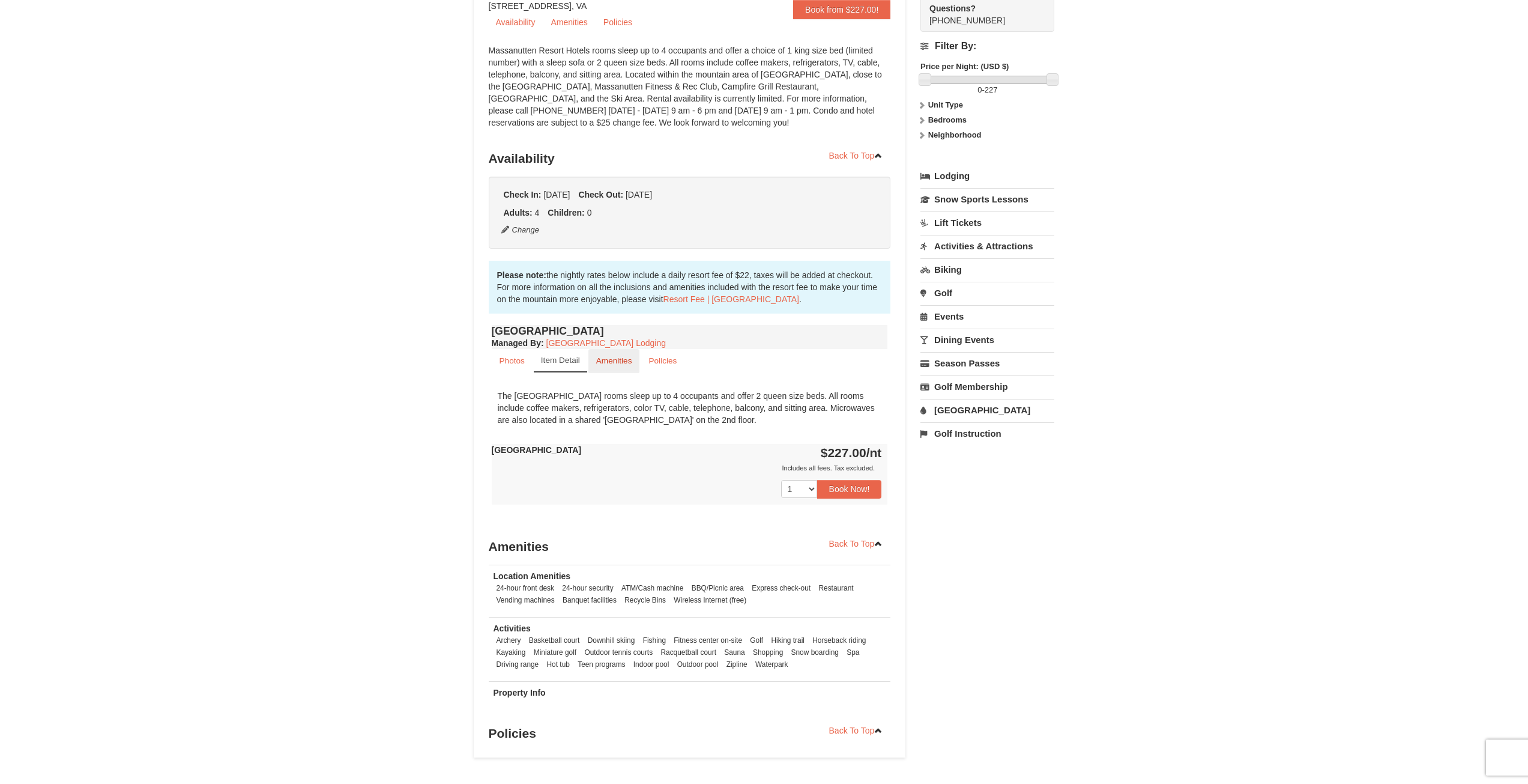
click at [599, 360] on small "Amenities" at bounding box center [614, 360] width 36 height 9
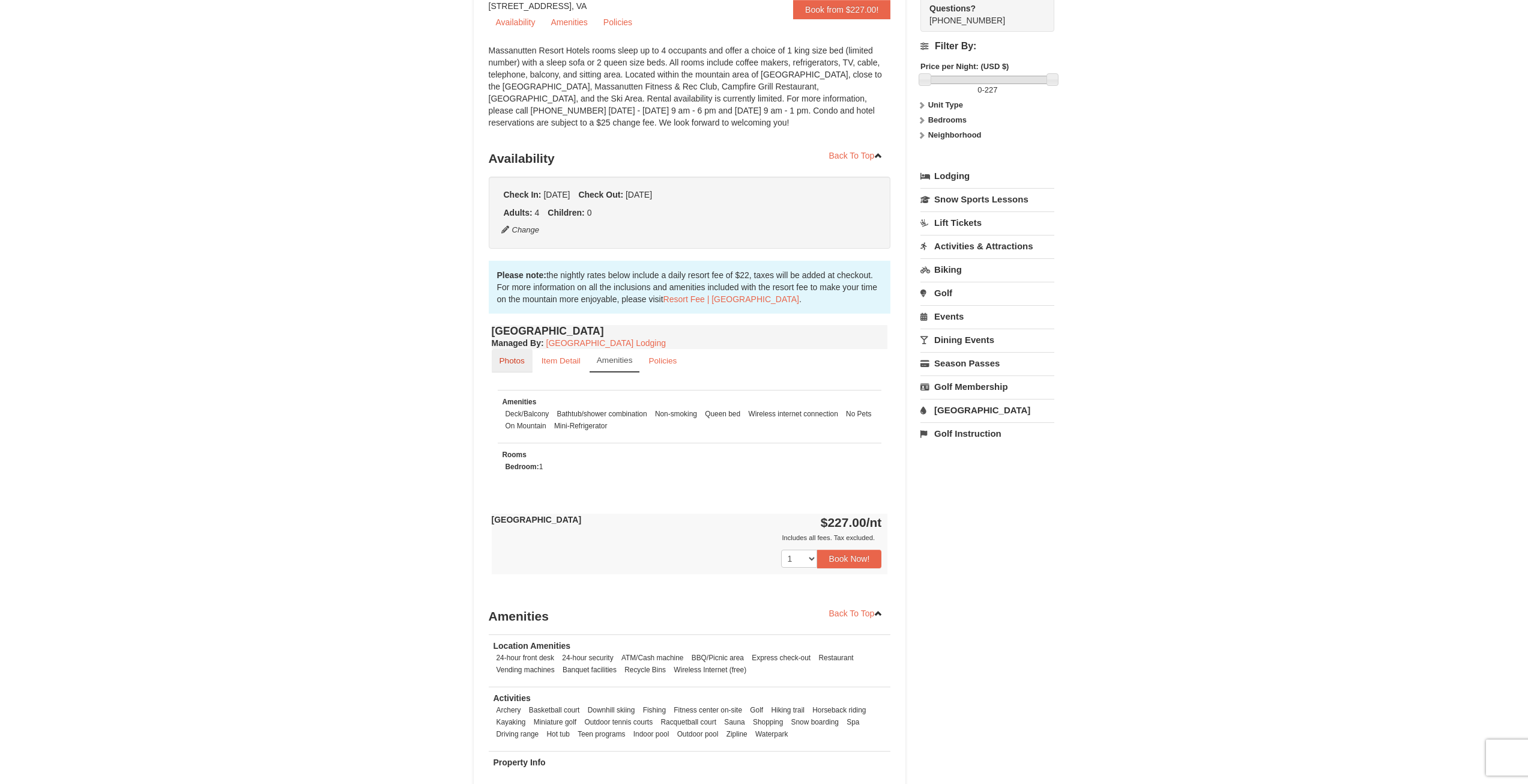
click at [509, 363] on small "Photos" at bounding box center [512, 360] width 25 height 9
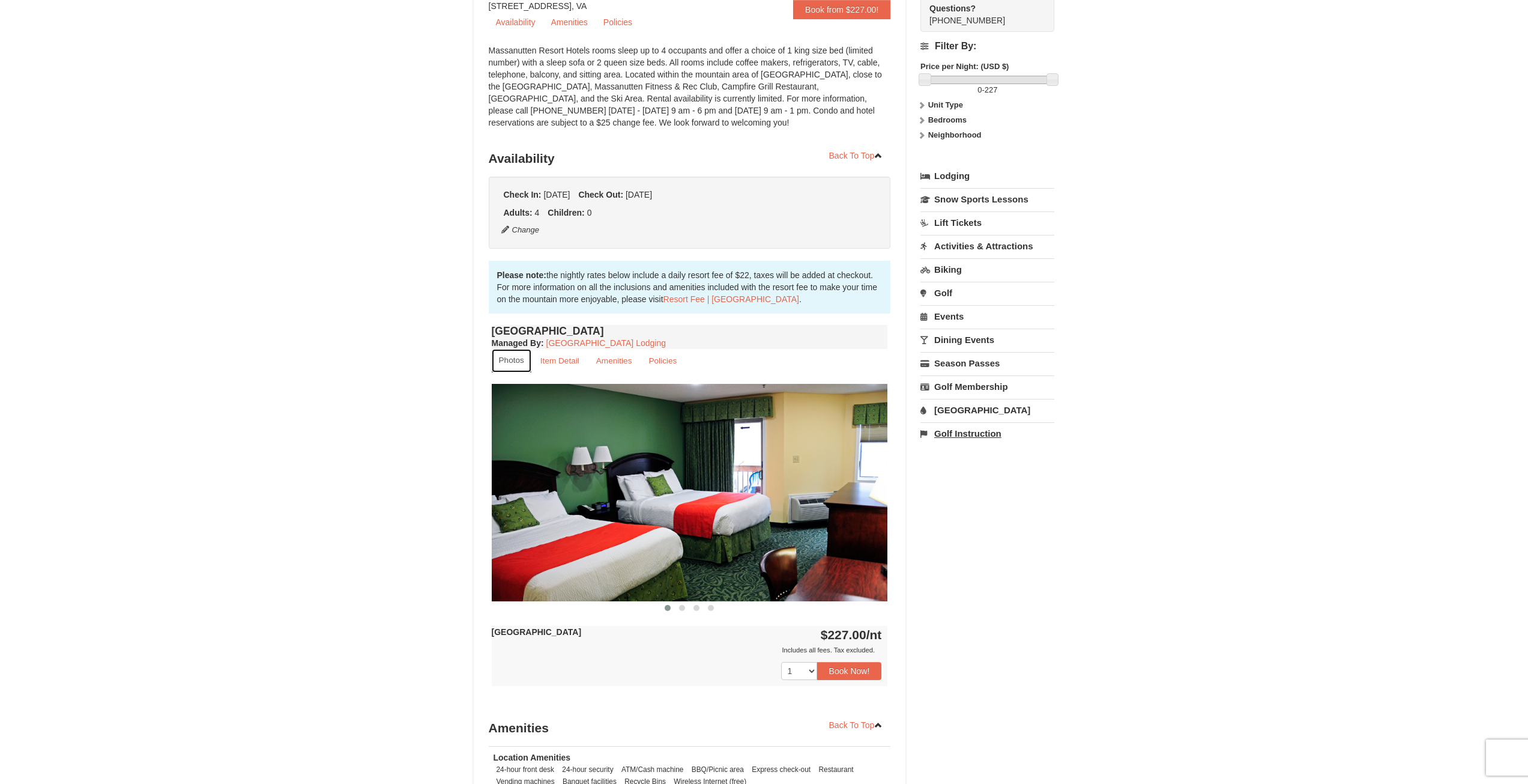
scroll to position [0, 0]
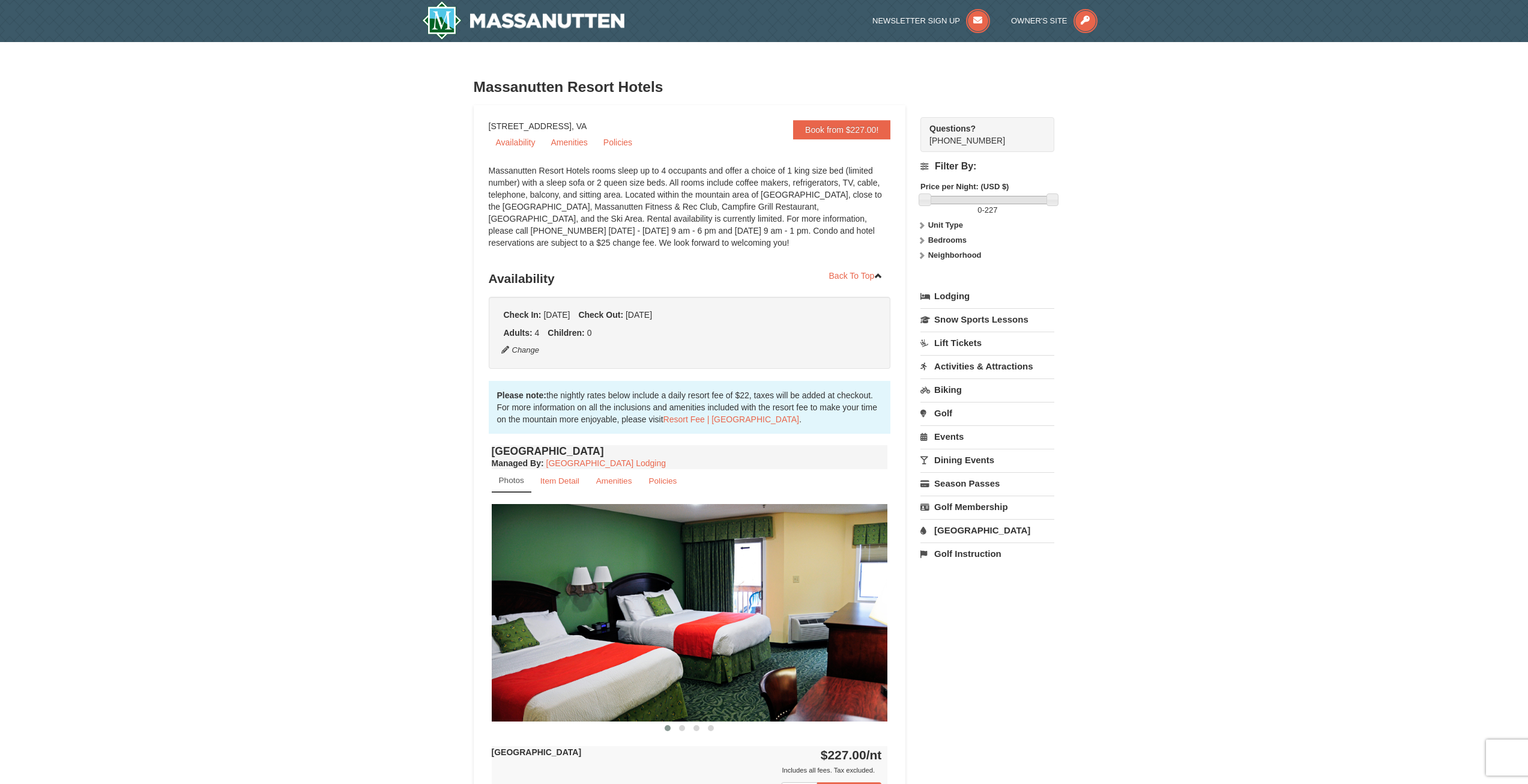
click at [943, 225] on strong "Unit Type" at bounding box center [946, 224] width 35 height 9
click at [954, 244] on strong "Bedrooms" at bounding box center [947, 240] width 38 height 9
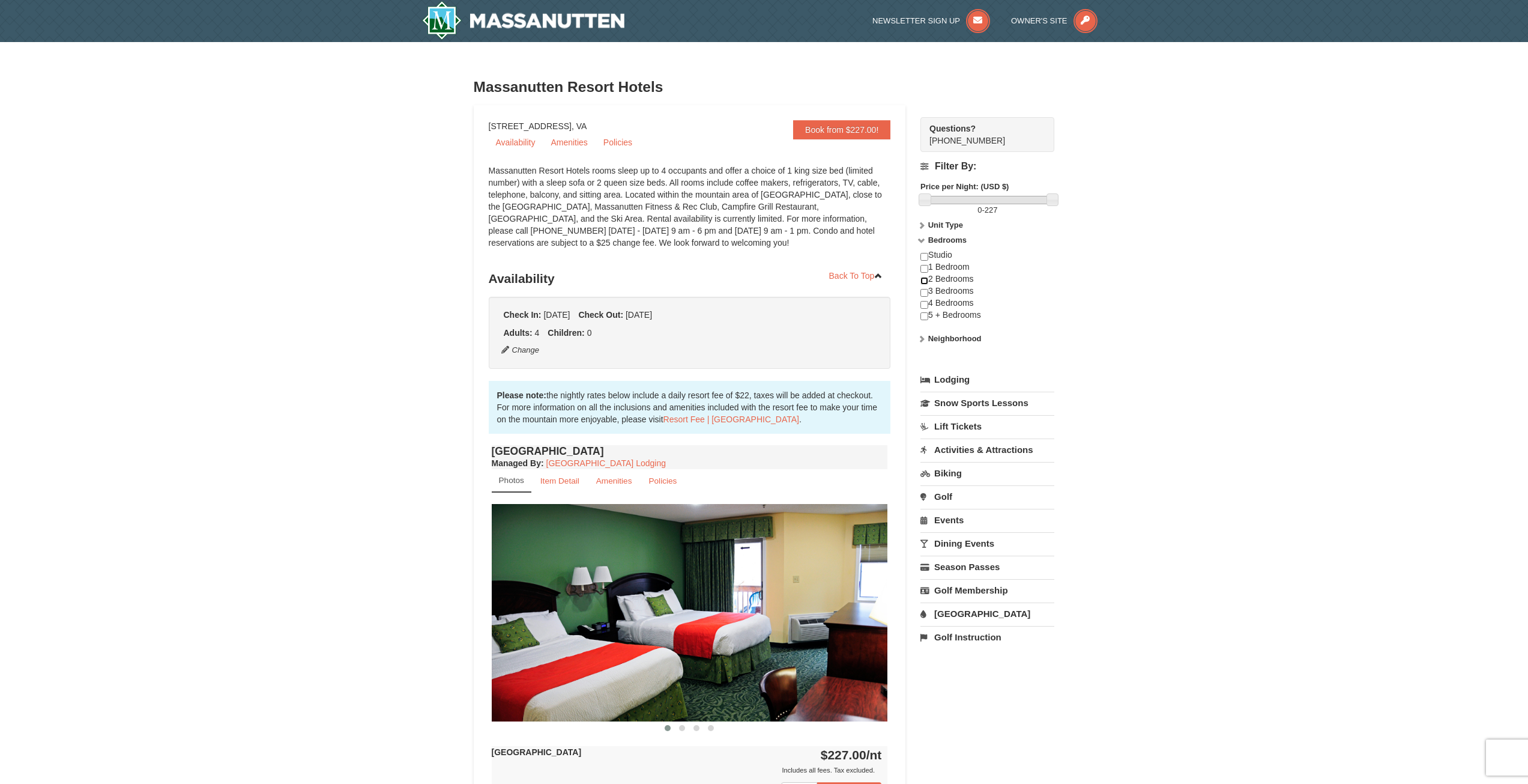
click at [923, 278] on input "checkbox" at bounding box center [925, 281] width 8 height 8
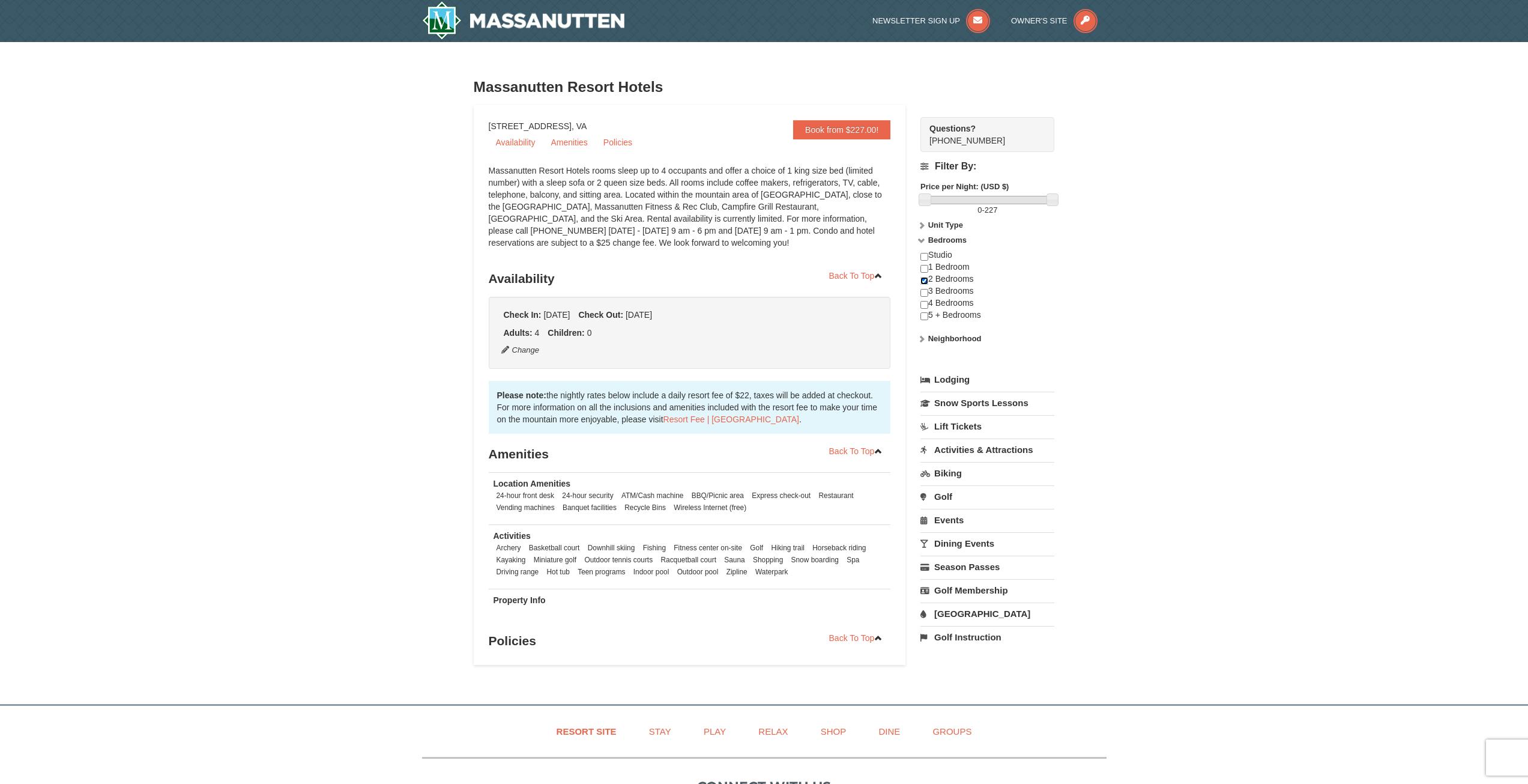
click at [923, 278] on input "checkbox" at bounding box center [925, 281] width 8 height 8
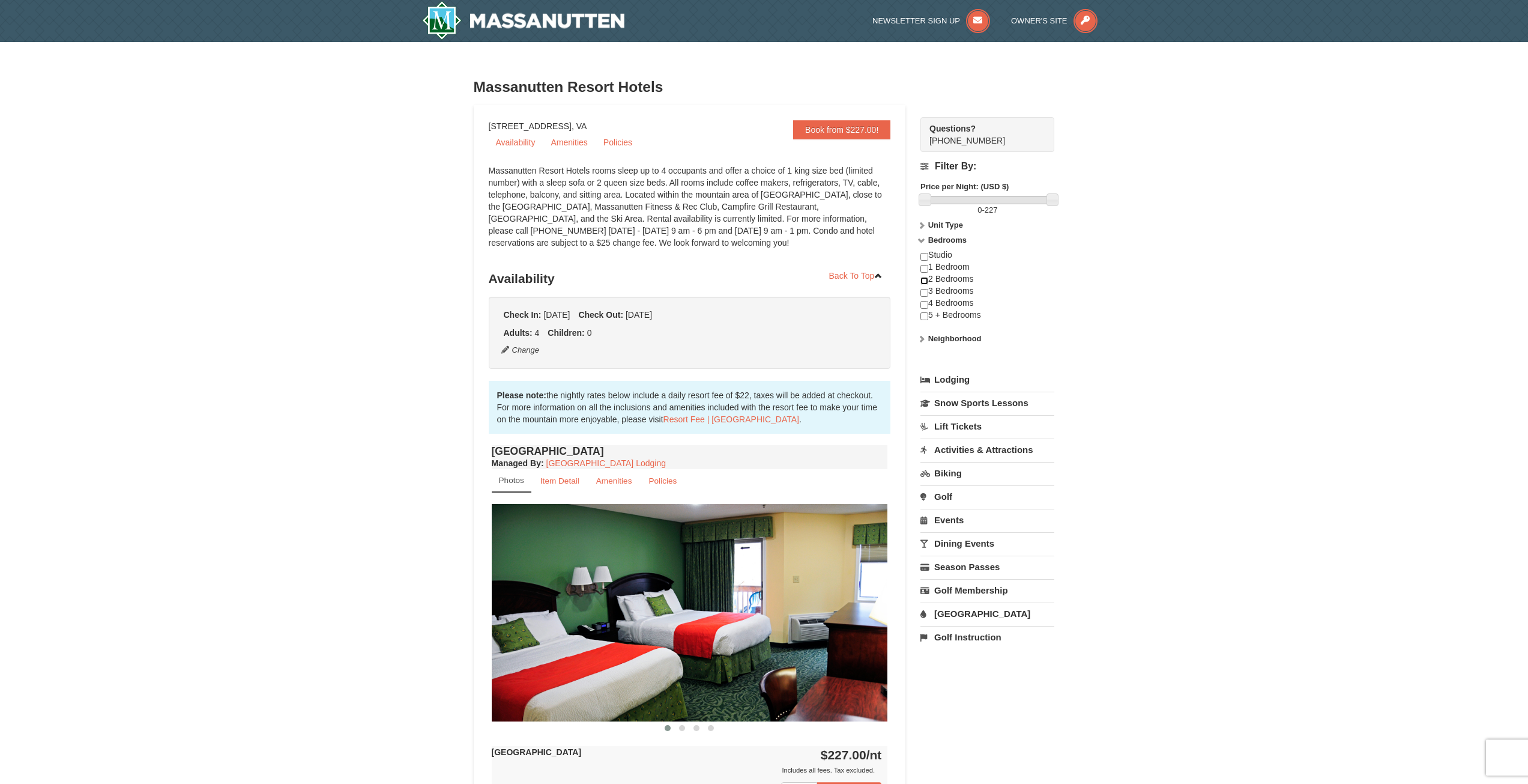
click at [923, 278] on input "checkbox" at bounding box center [925, 281] width 8 height 8
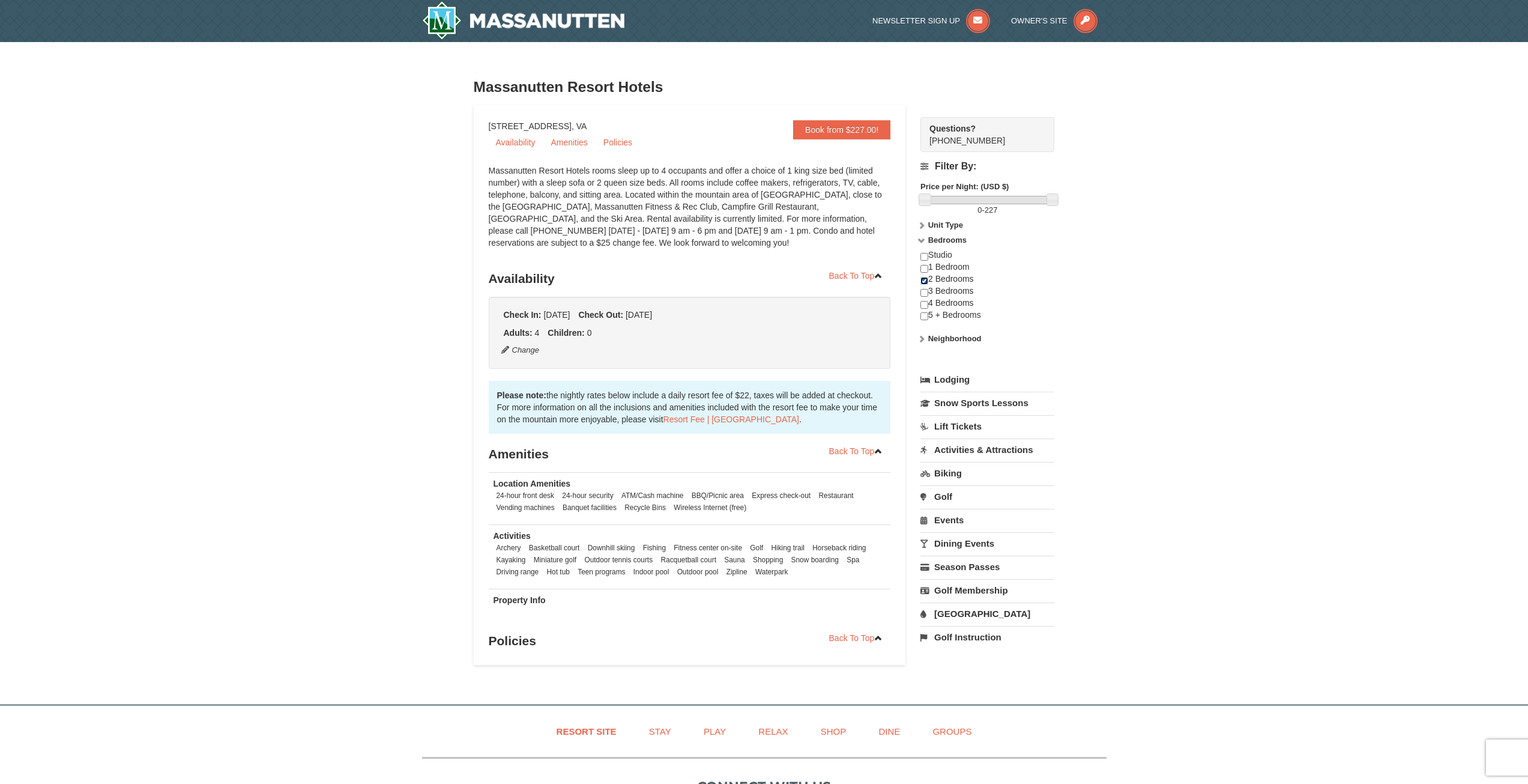
click at [923, 278] on input "checkbox" at bounding box center [925, 281] width 8 height 8
checkbox input "false"
